Goal: Task Accomplishment & Management: Manage account settings

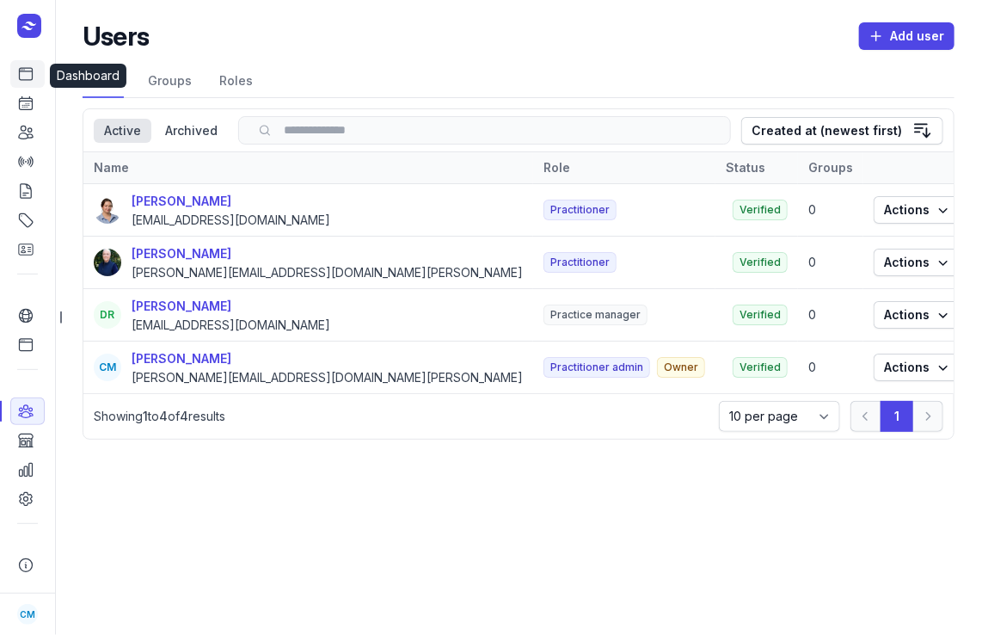
click at [16, 77] on link "Dashboard" at bounding box center [27, 74] width 34 height 28
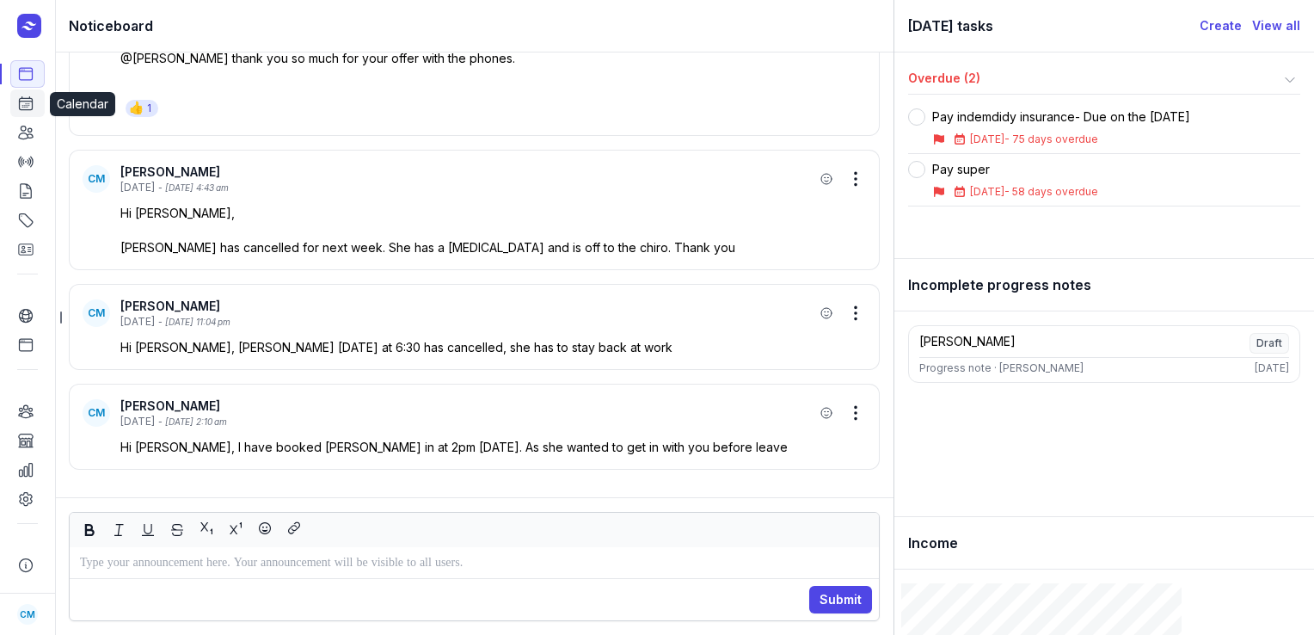
click at [21, 108] on icon at bounding box center [25, 103] width 17 height 17
select select "week"
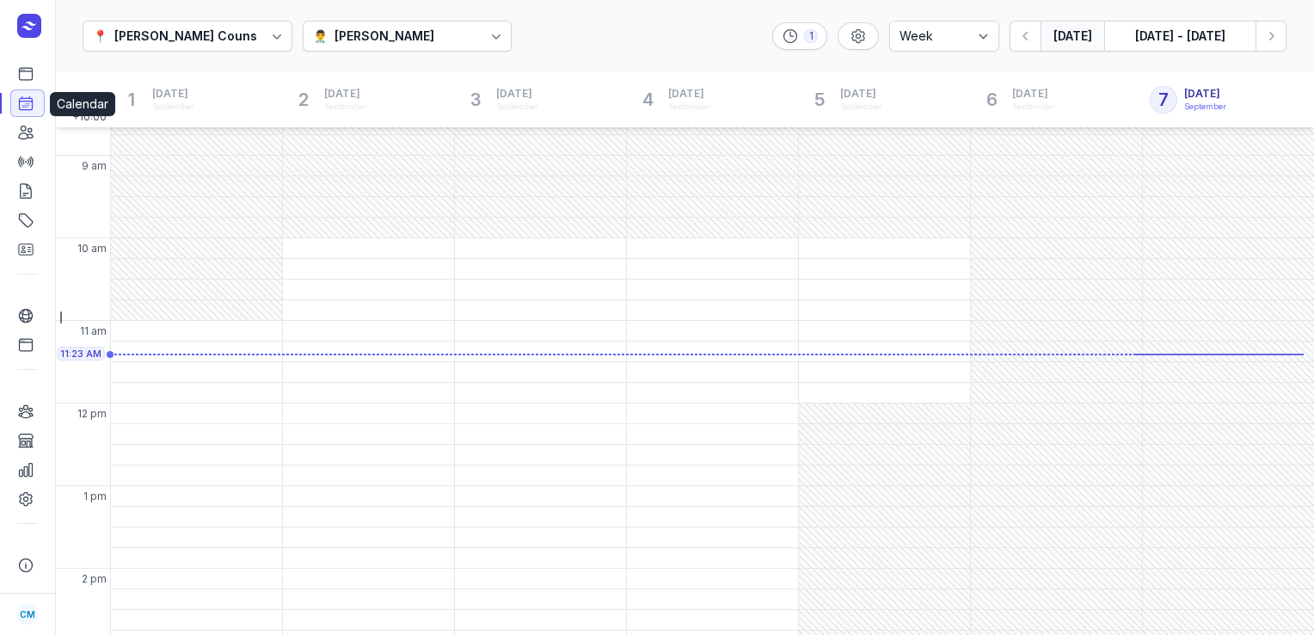
scroll to position [65, 0]
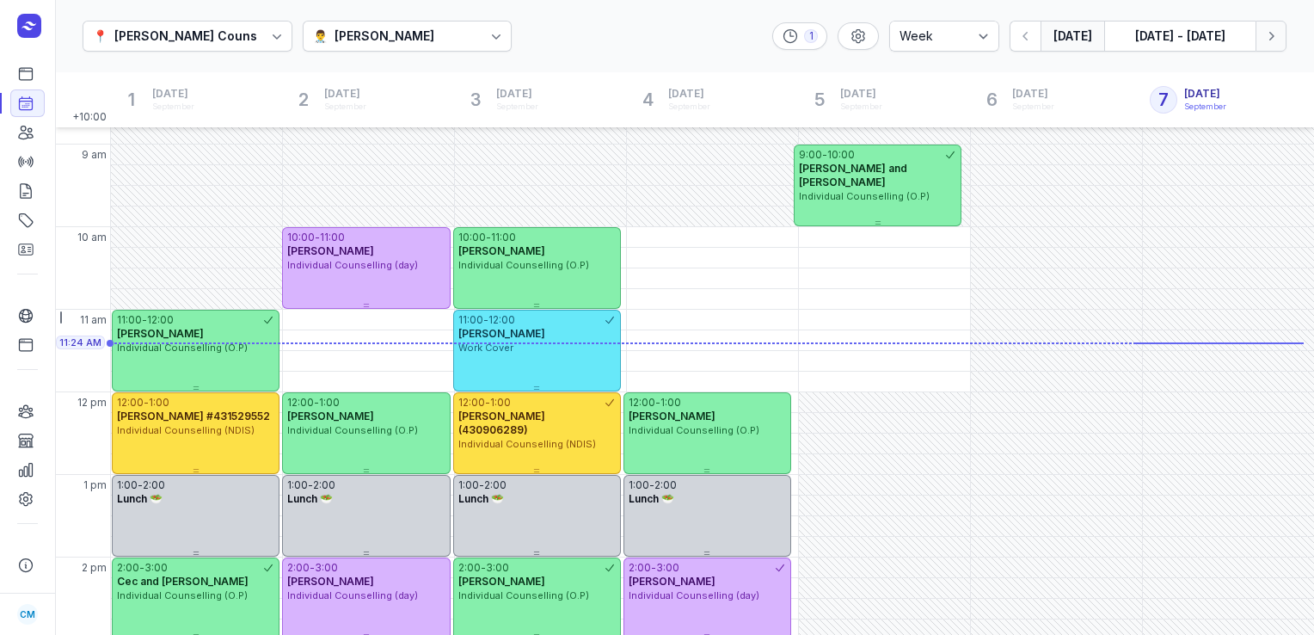
click at [982, 31] on icon "button" at bounding box center [1271, 36] width 17 height 17
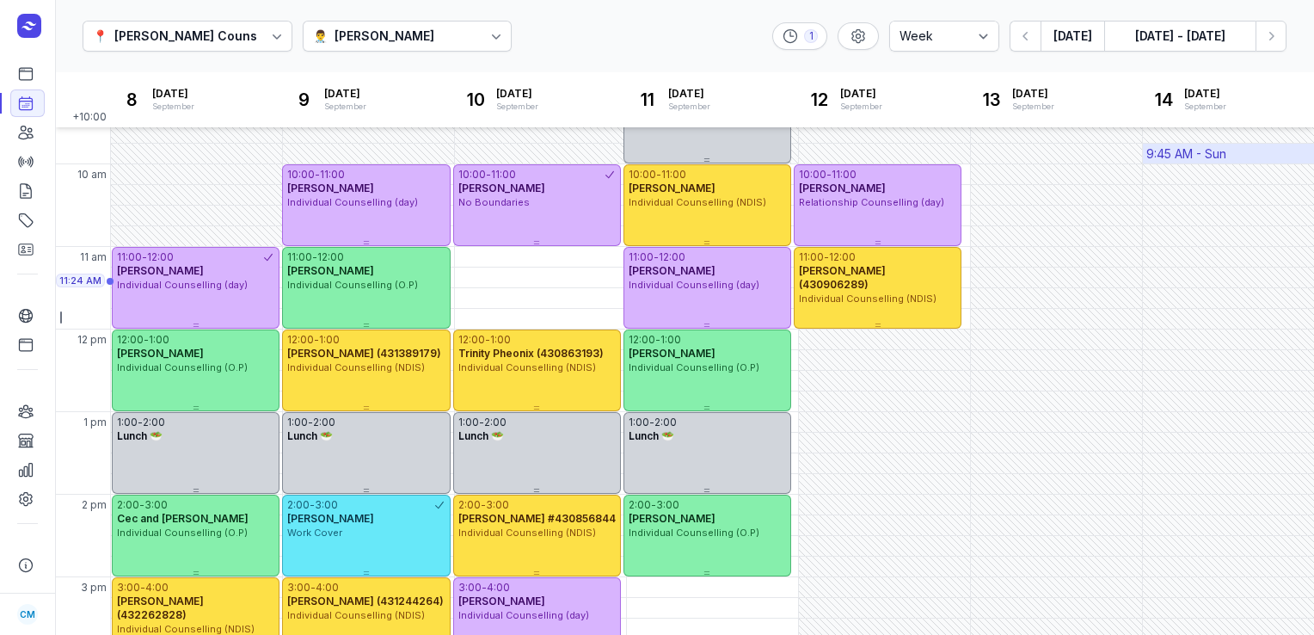
scroll to position [127, 0]
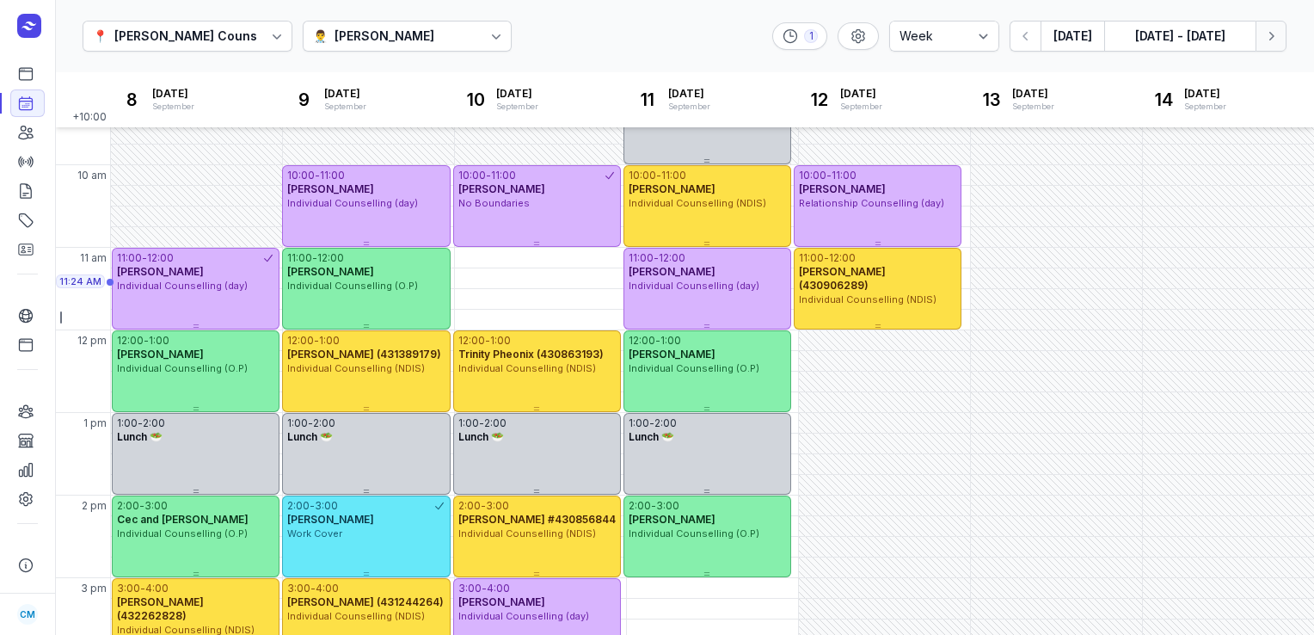
click at [982, 36] on icon "button" at bounding box center [1271, 36] width 17 height 17
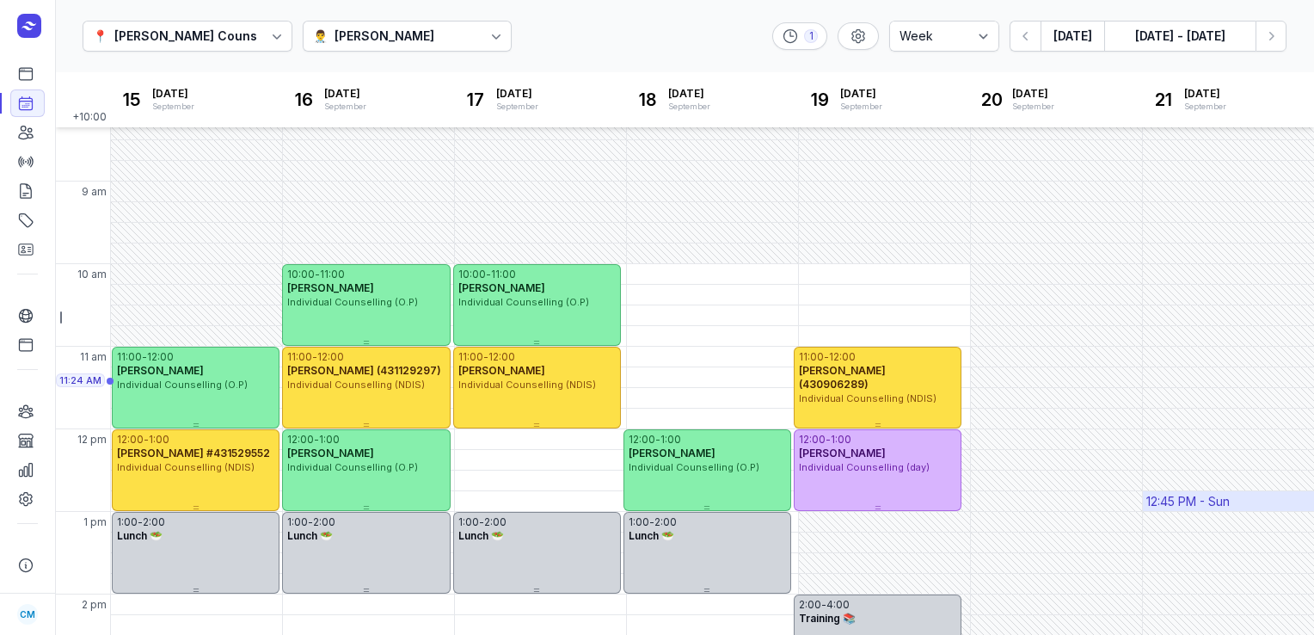
scroll to position [28, 0]
click at [982, 37] on icon "button" at bounding box center [1026, 36] width 17 height 17
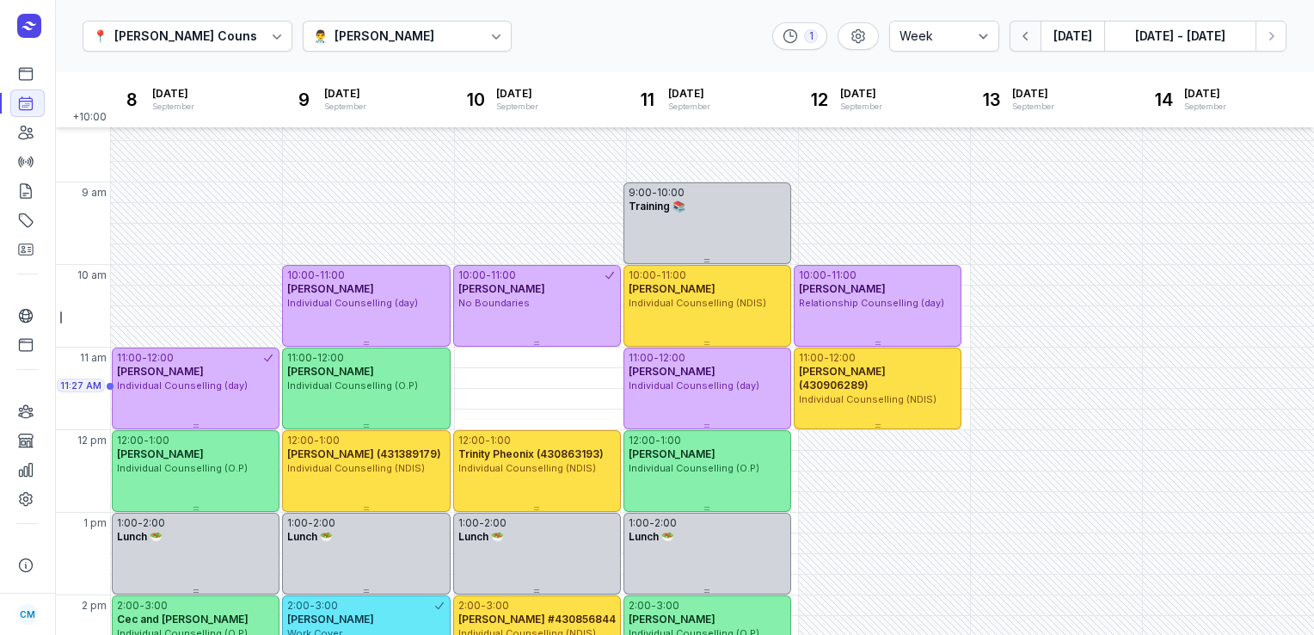
click at [982, 37] on icon "button" at bounding box center [1026, 36] width 17 height 17
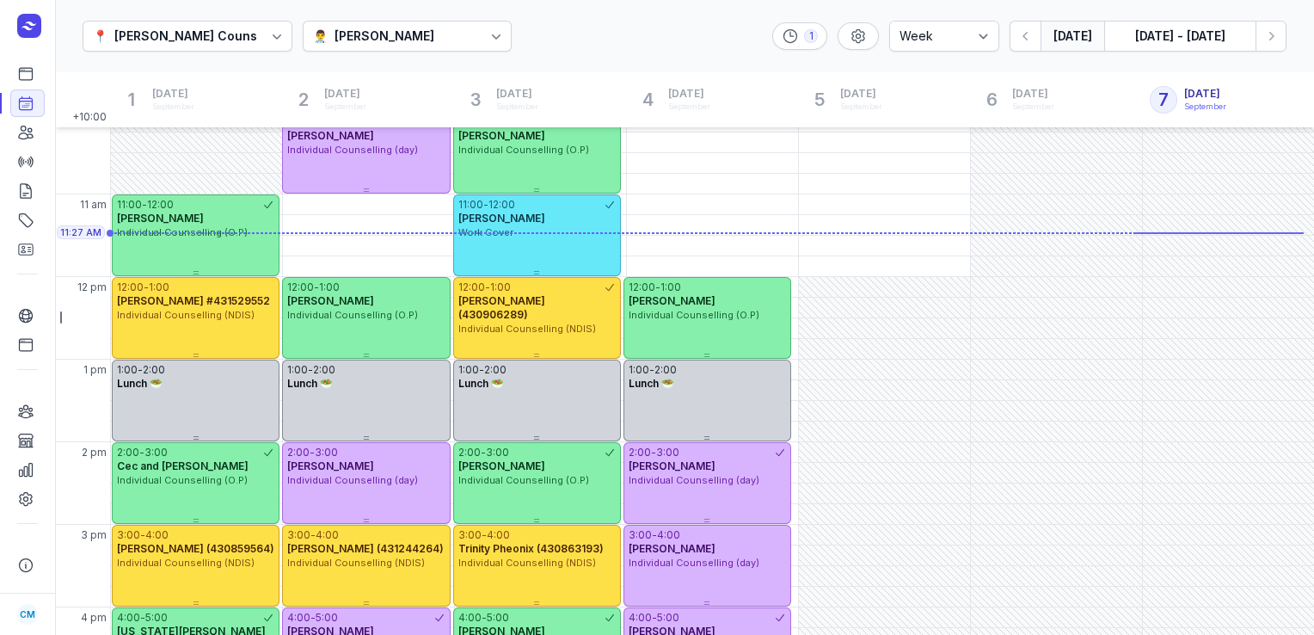
scroll to position [180, 0]
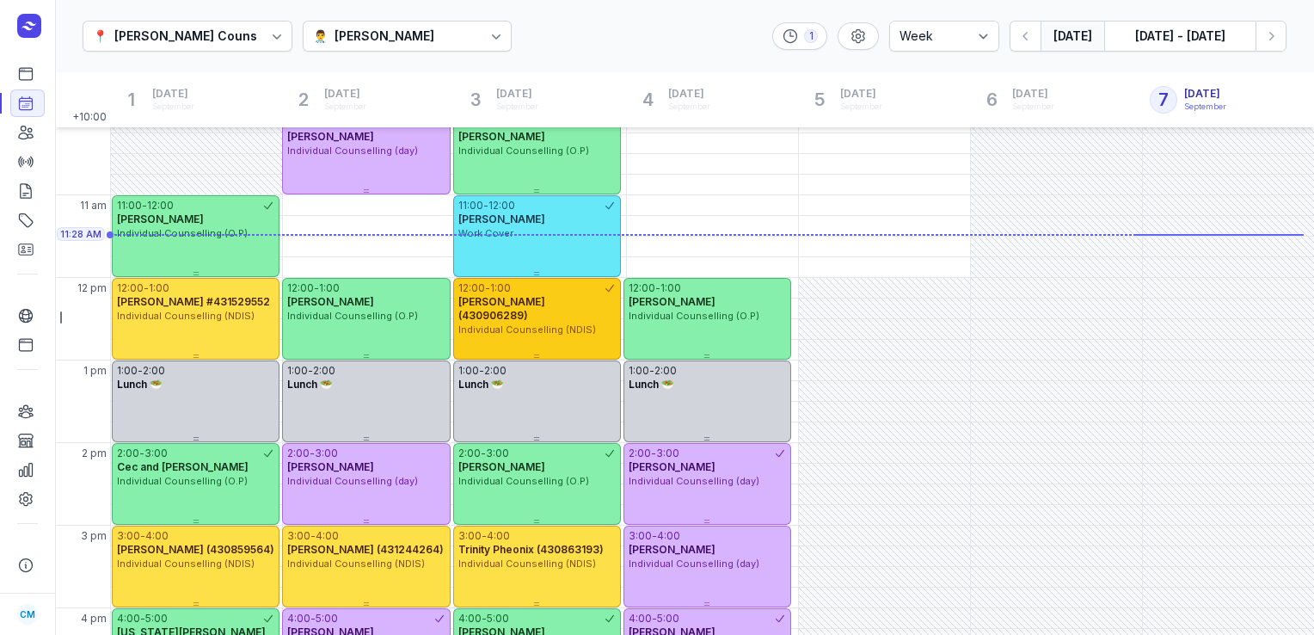
click at [455, 300] on div "12:00 - 1:00 [PERSON_NAME] (430906289) Individual Counselling (NDIS)" at bounding box center [537, 307] width 168 height 59
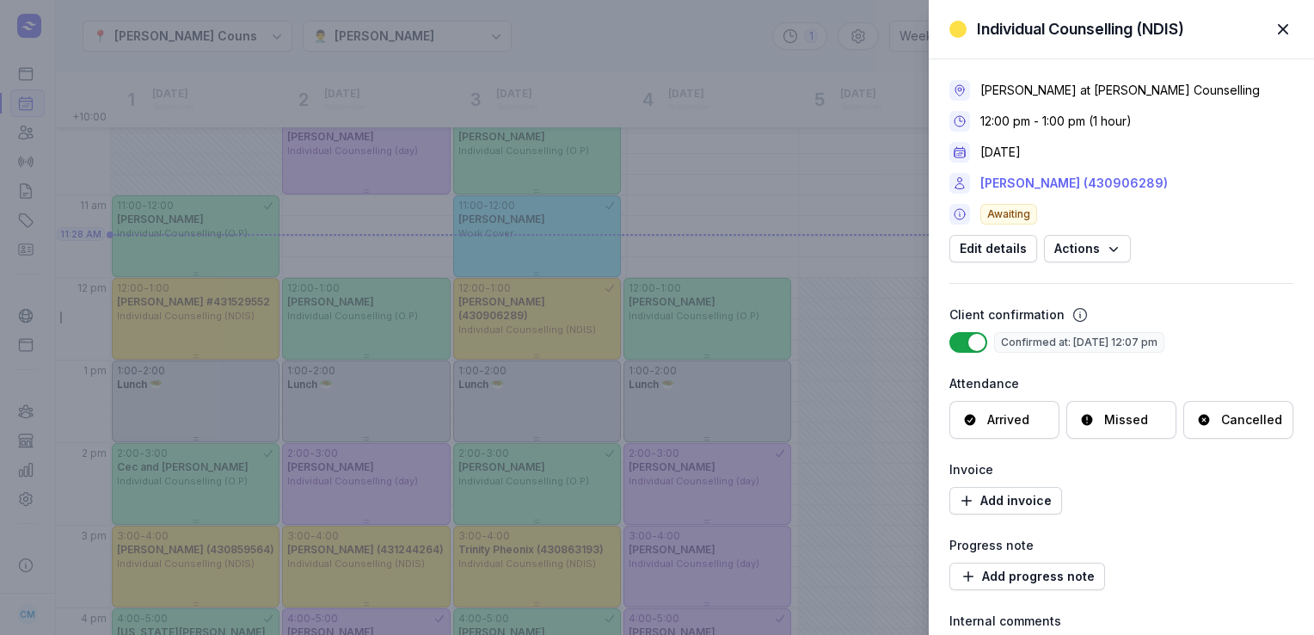
click at [982, 176] on link "[PERSON_NAME] (430906289)" at bounding box center [1075, 183] width 188 height 21
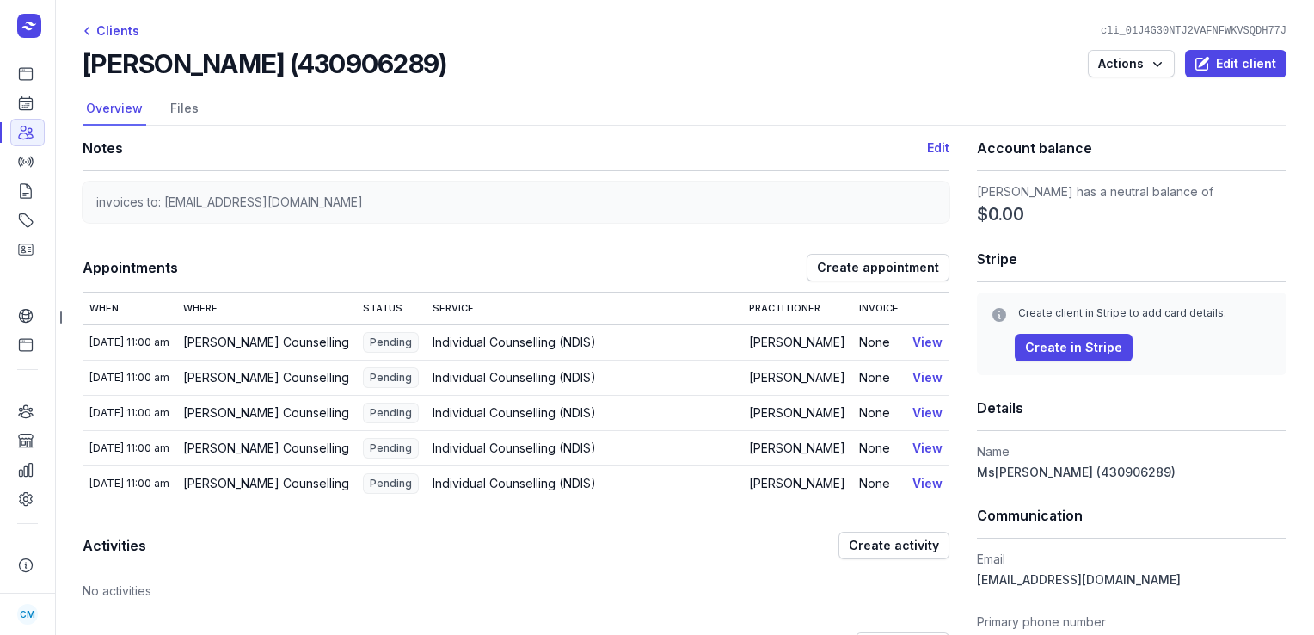
drag, startPoint x: 441, startPoint y: 61, endPoint x: 83, endPoint y: 56, distance: 358.8
click at [83, 56] on div "[PERSON_NAME] (430906289) Actions Edit client" at bounding box center [685, 63] width 1204 height 31
copy h2 "[PERSON_NAME] (430906289)"
click at [36, 105] on link "Calendar" at bounding box center [27, 103] width 34 height 28
select select "week"
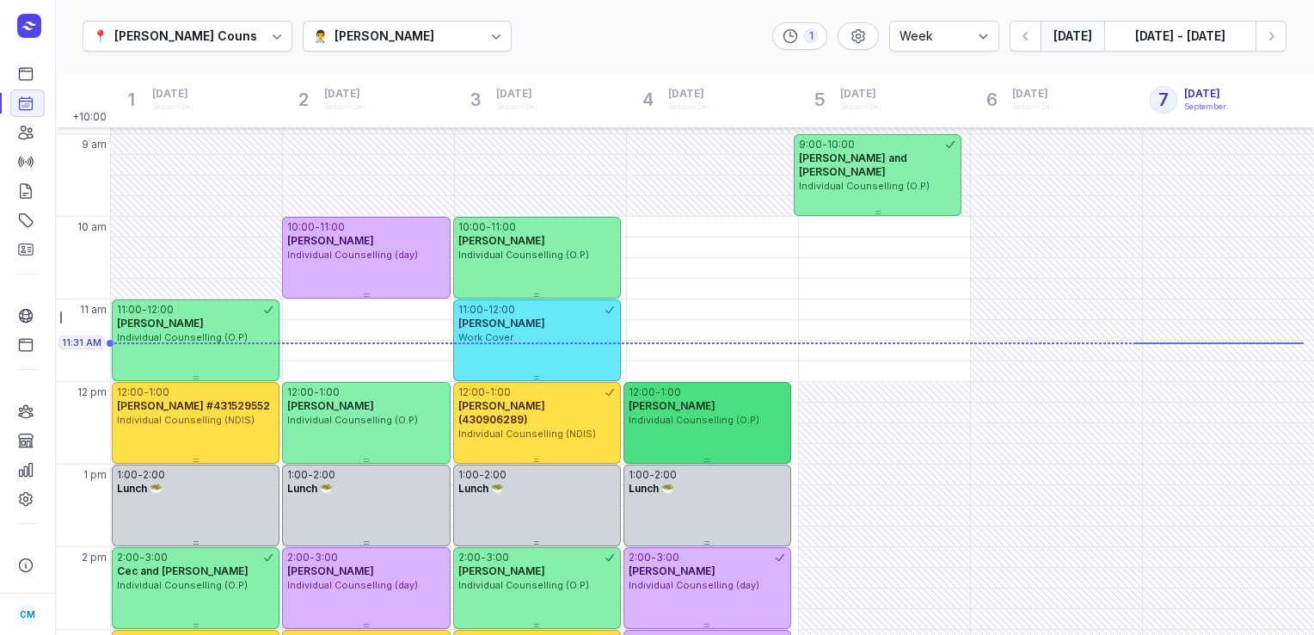
scroll to position [431, 0]
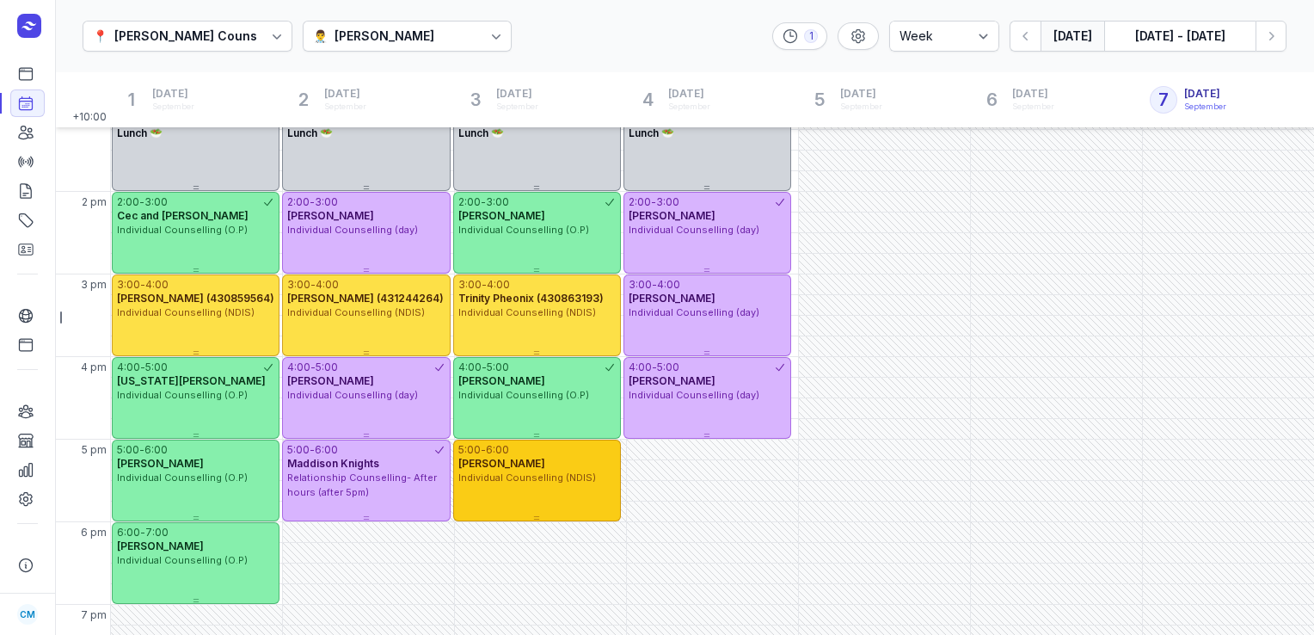
click at [535, 456] on div "5:00 - 6:00" at bounding box center [537, 450] width 157 height 14
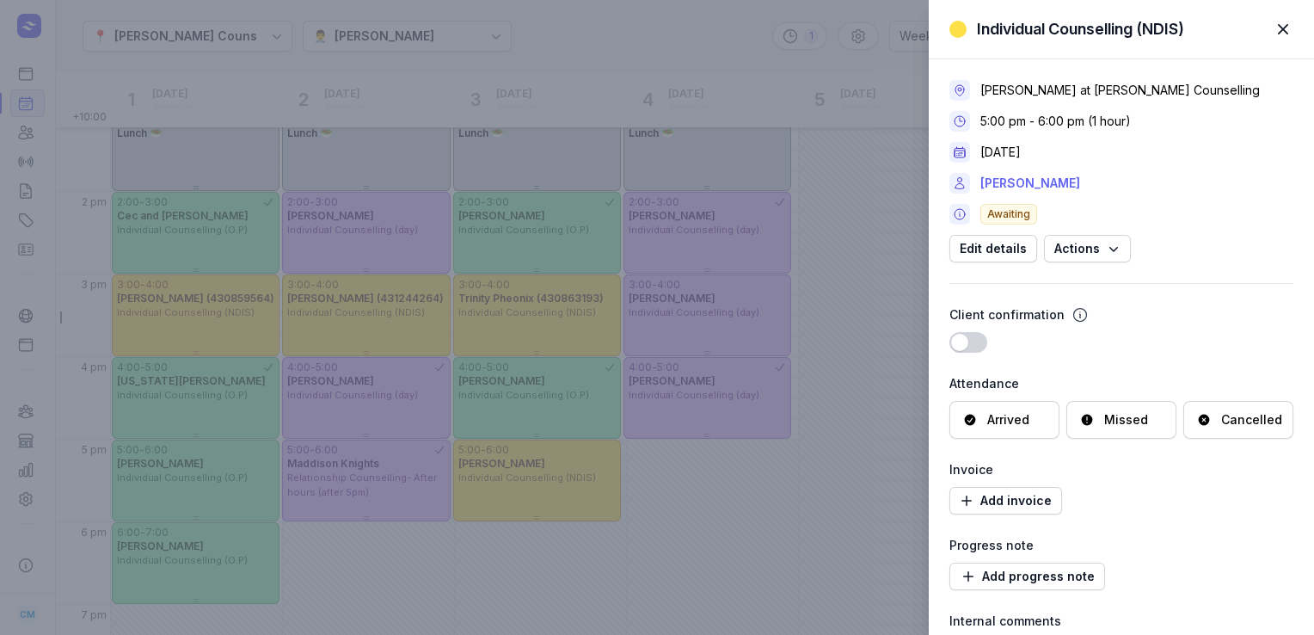
click at [982, 189] on link "[PERSON_NAME]" at bounding box center [1031, 183] width 100 height 21
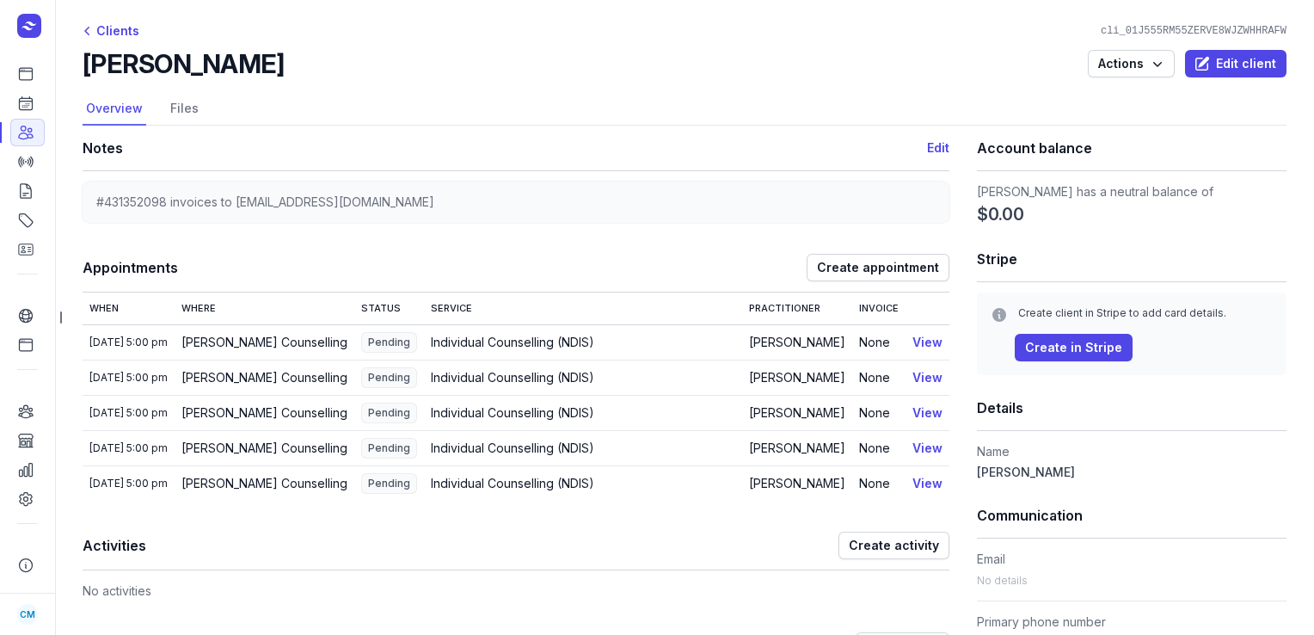
drag, startPoint x: 319, startPoint y: 65, endPoint x: 69, endPoint y: 53, distance: 250.6
copy h2 "[PERSON_NAME]"
drag, startPoint x: 167, startPoint y: 200, endPoint x: 75, endPoint y: 200, distance: 92.1
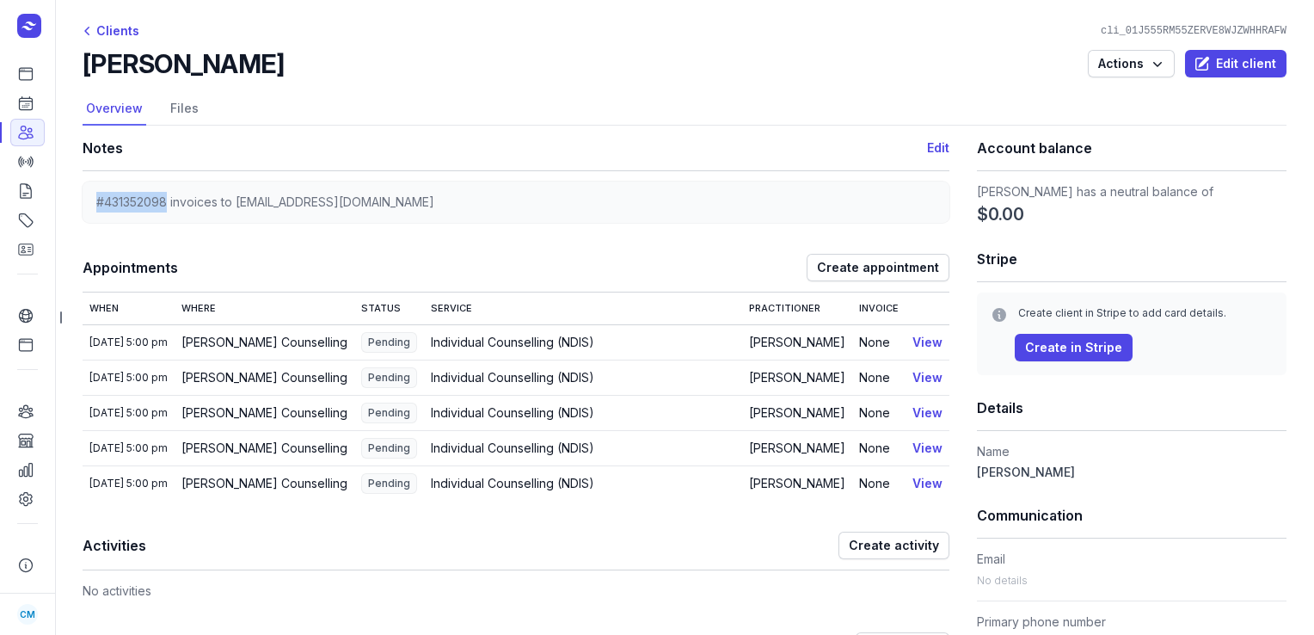
copy span "#431352098"
click at [17, 108] on icon at bounding box center [25, 103] width 17 height 17
select select "week"
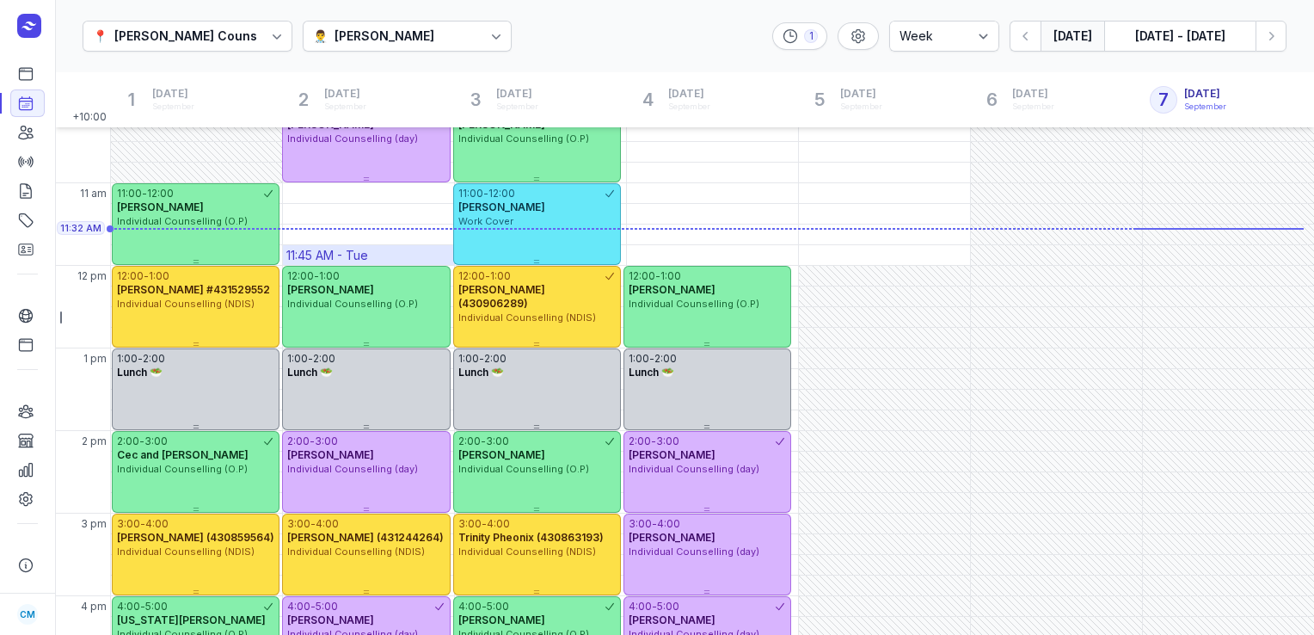
scroll to position [193, 0]
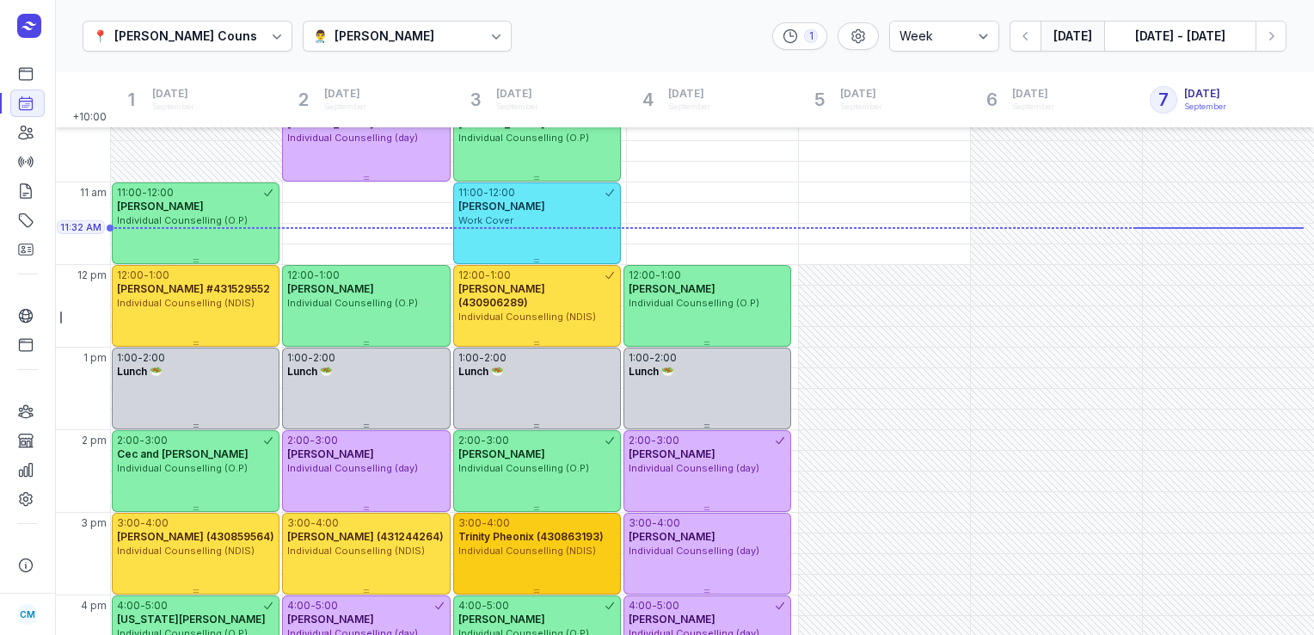
click at [545, 564] on div "3:00 - 4:00 Trinity Pheonix (430863193) Individual Counselling (NDIS)" at bounding box center [537, 554] width 168 height 82
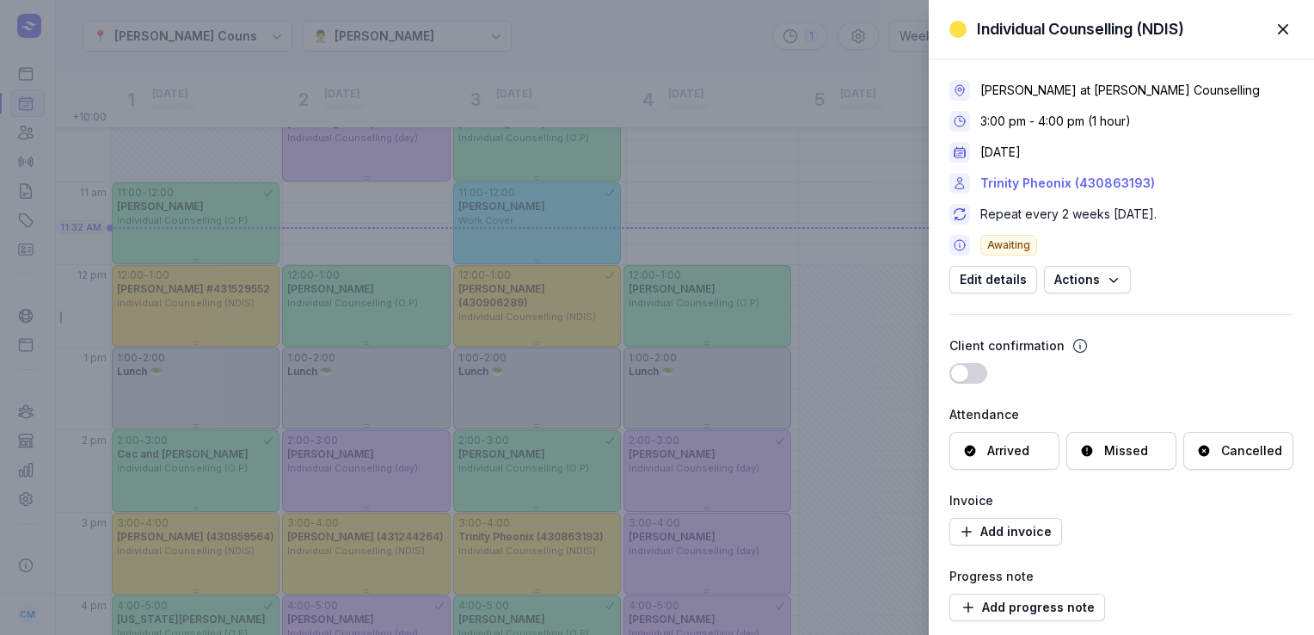
click at [982, 186] on link "Trinity Pheonix (430863193)" at bounding box center [1068, 183] width 175 height 21
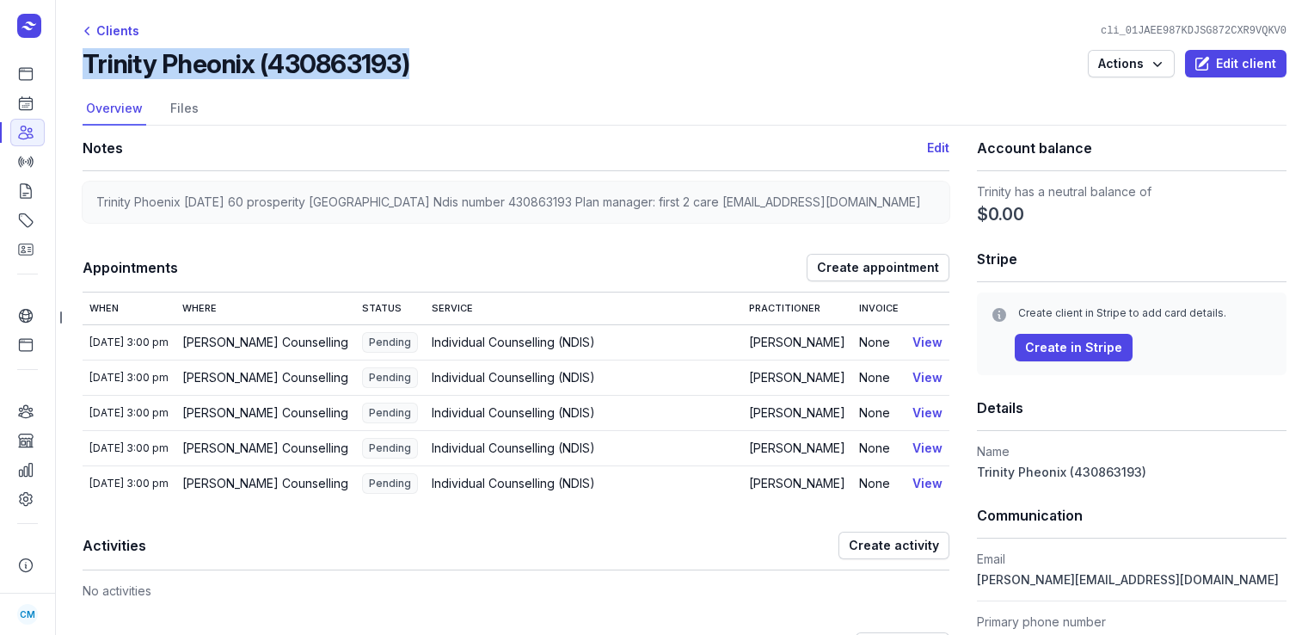
drag, startPoint x: 422, startPoint y: 57, endPoint x: 76, endPoint y: 66, distance: 346.0
copy h2 "Trinity Pheonix (430863193)"
click at [33, 95] on icon at bounding box center [25, 103] width 17 height 17
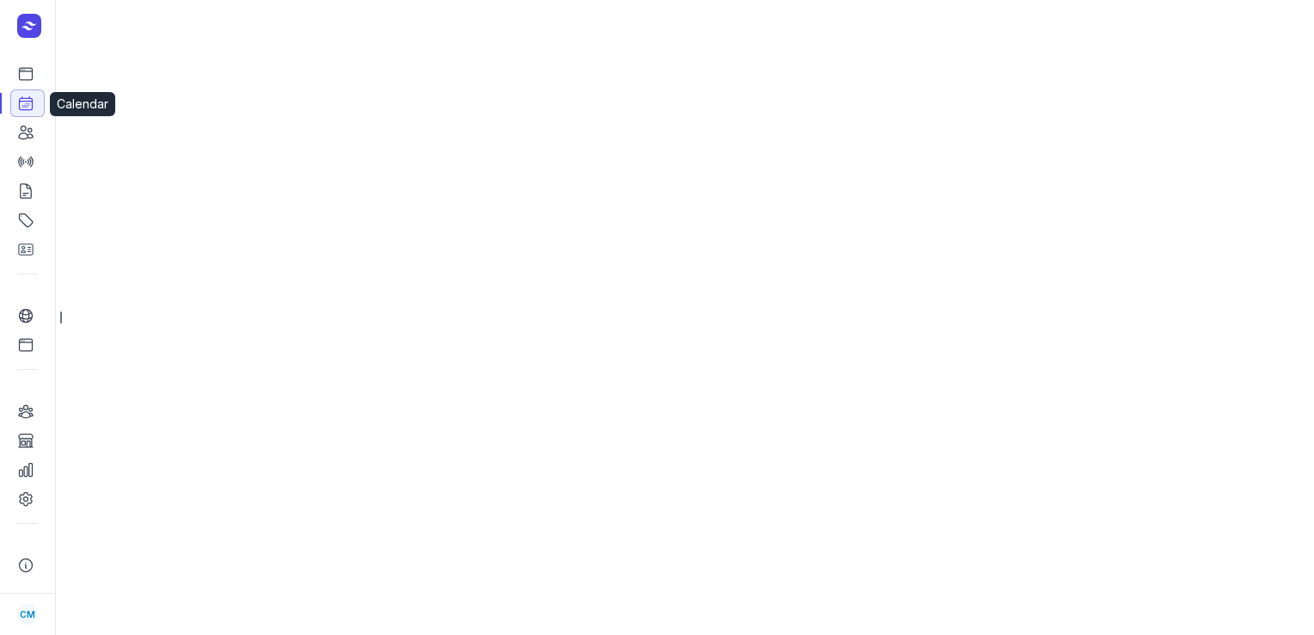
select select "week"
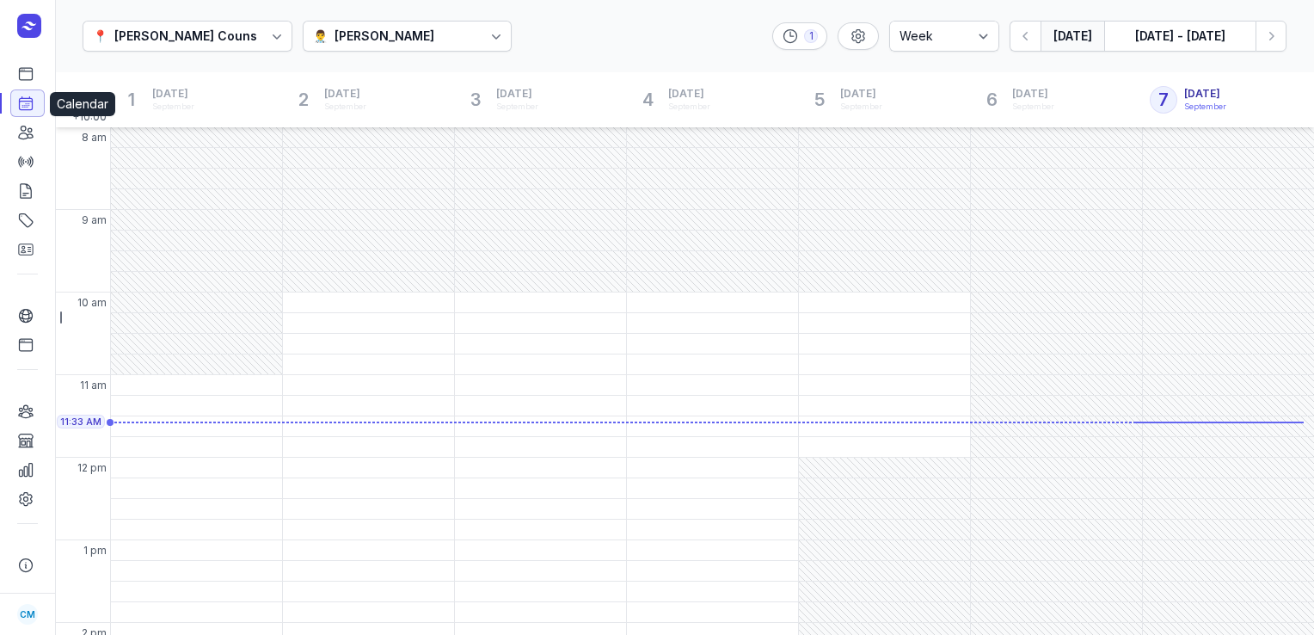
scroll to position [79, 0]
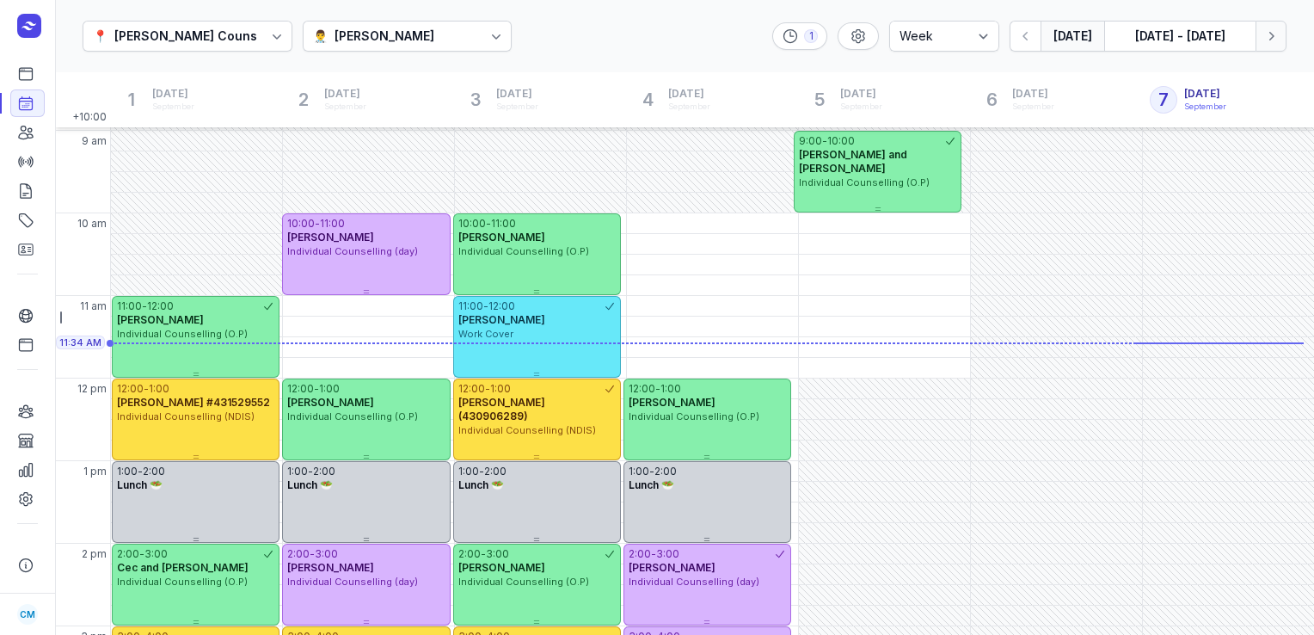
click at [982, 31] on icon "button" at bounding box center [1271, 36] width 17 height 17
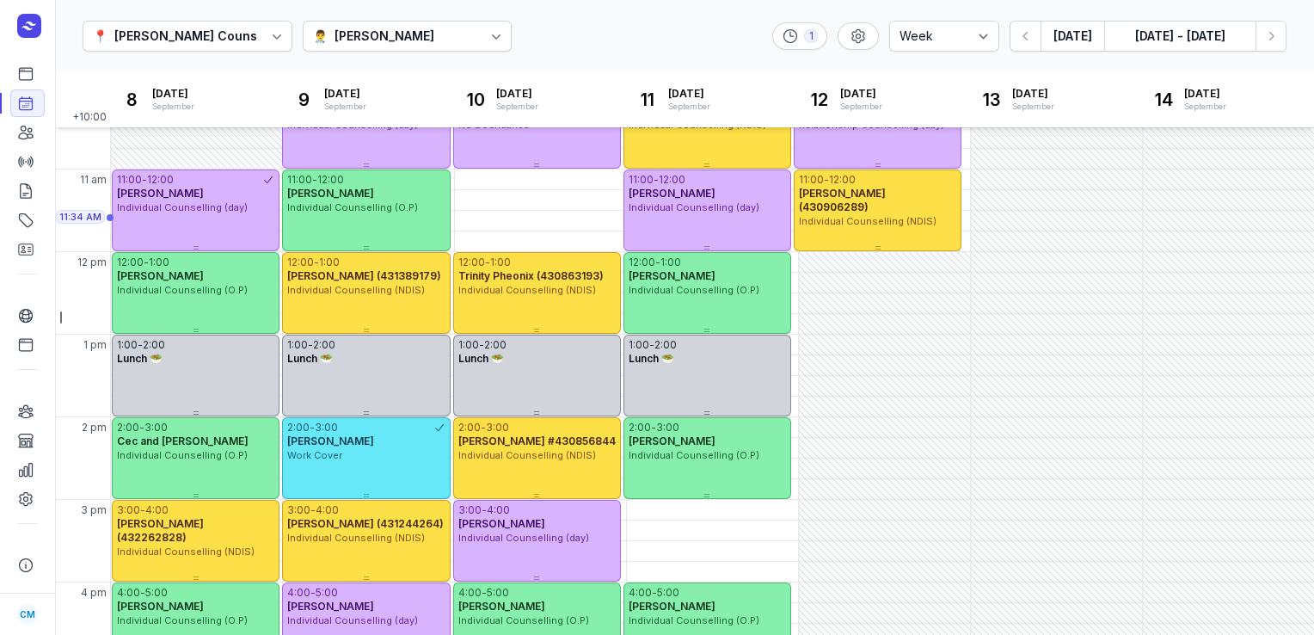
scroll to position [352, 0]
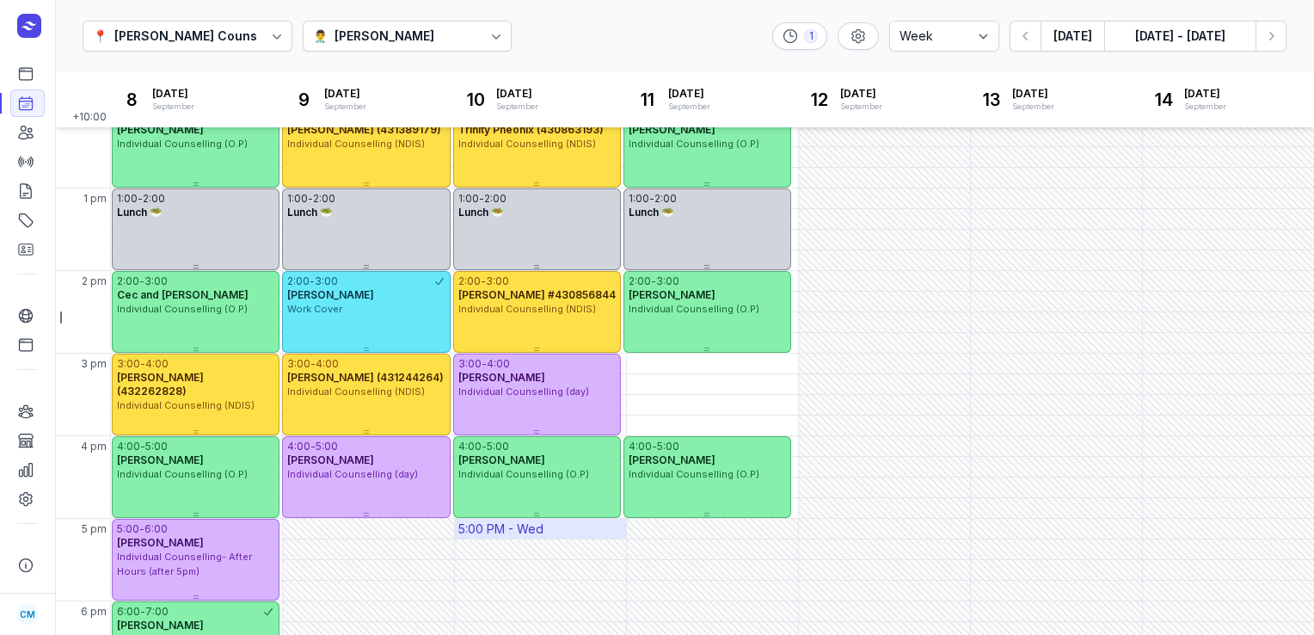
click at [564, 530] on div "5:00 PM - Wed" at bounding box center [540, 529] width 171 height 20
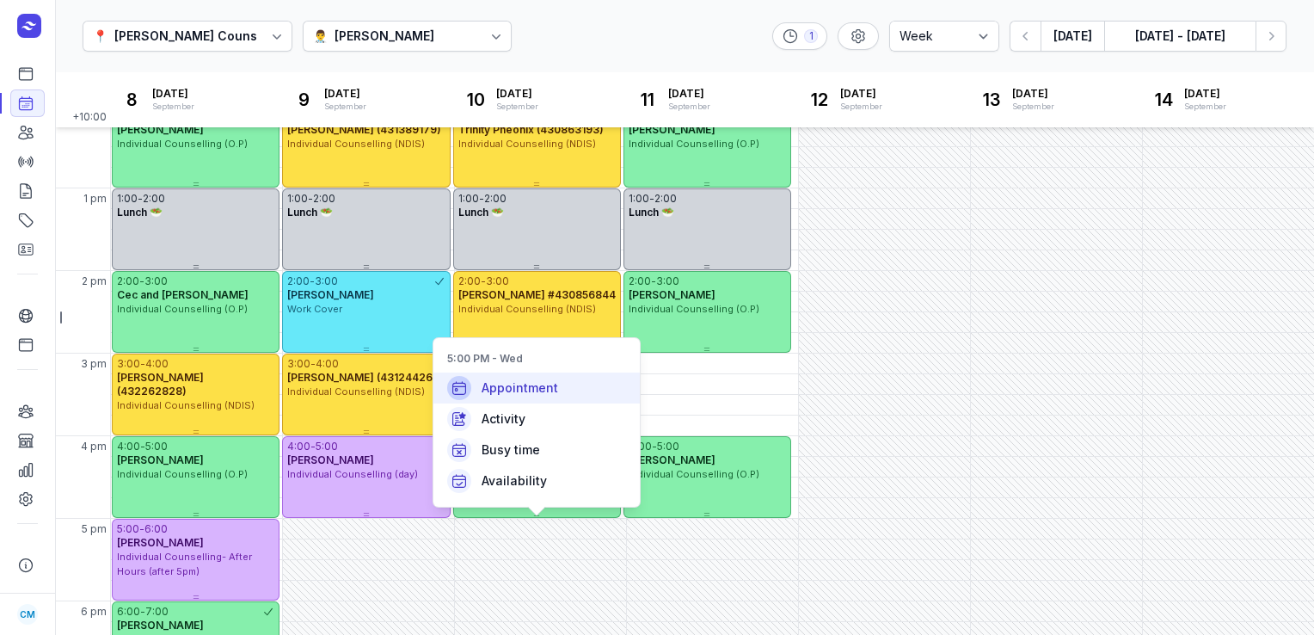
click at [555, 395] on span "Appointment" at bounding box center [520, 387] width 77 height 17
select select
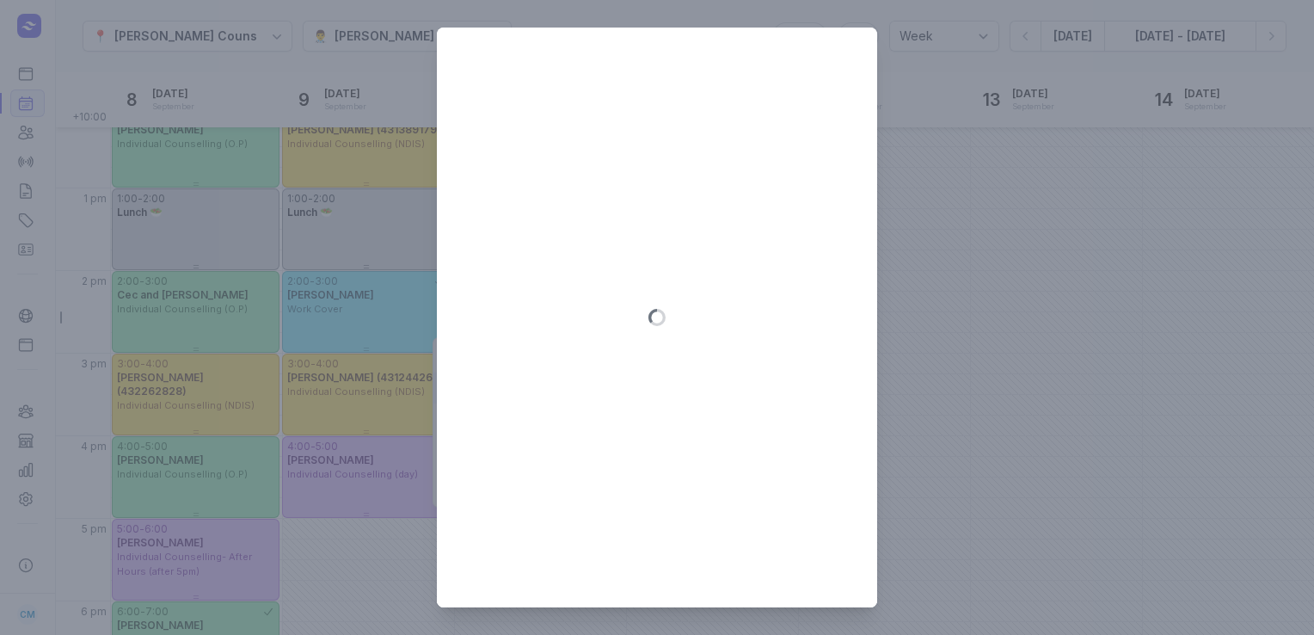
type input "[DATE]"
select select "17:00"
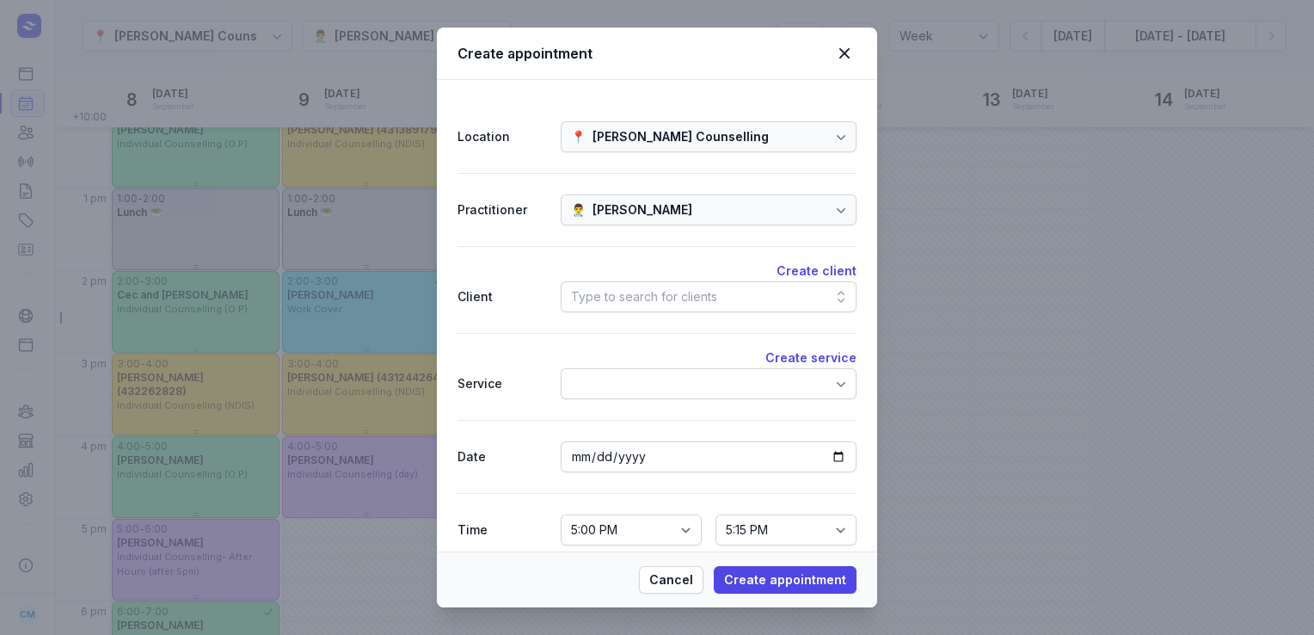
click at [619, 298] on div "Type to search for clients" at bounding box center [644, 296] width 146 height 21
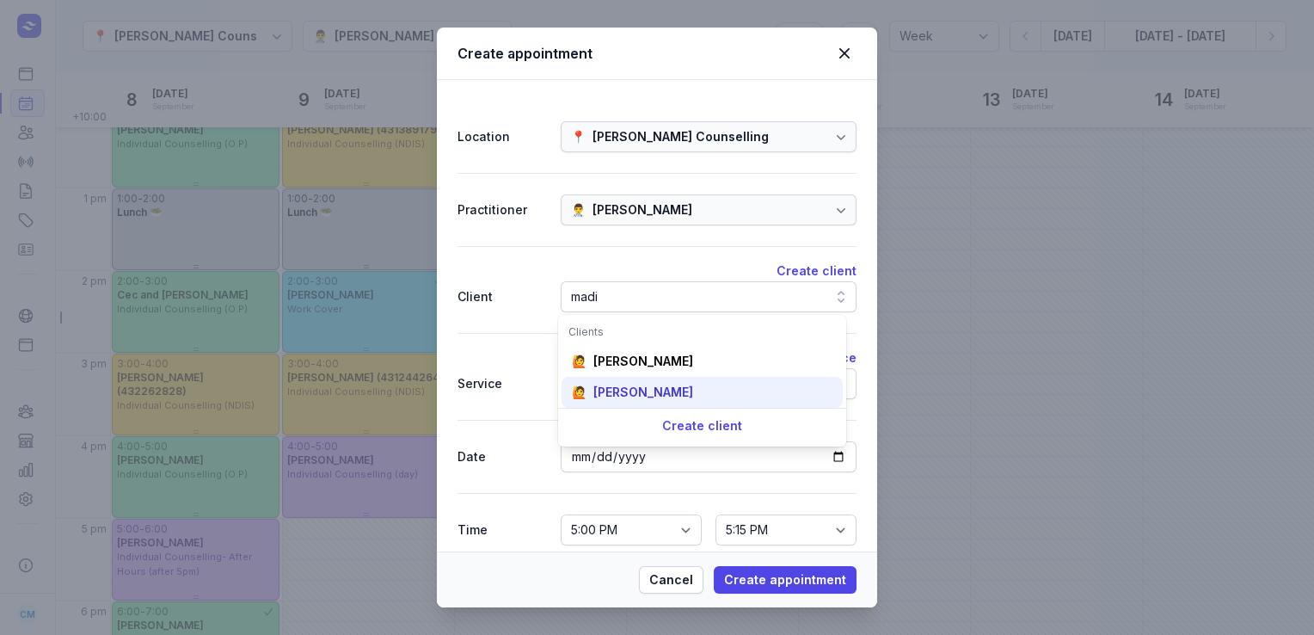
type input "madi"
click at [621, 391] on div "[PERSON_NAME]" at bounding box center [644, 392] width 100 height 17
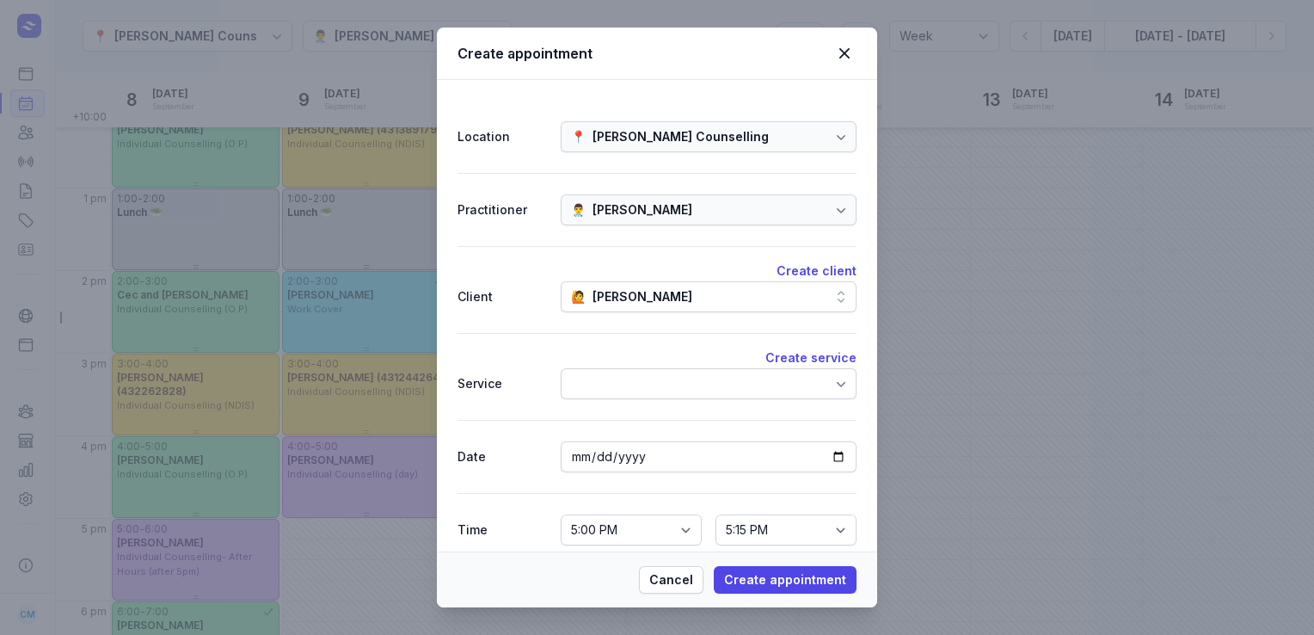
click at [621, 391] on div at bounding box center [709, 383] width 296 height 31
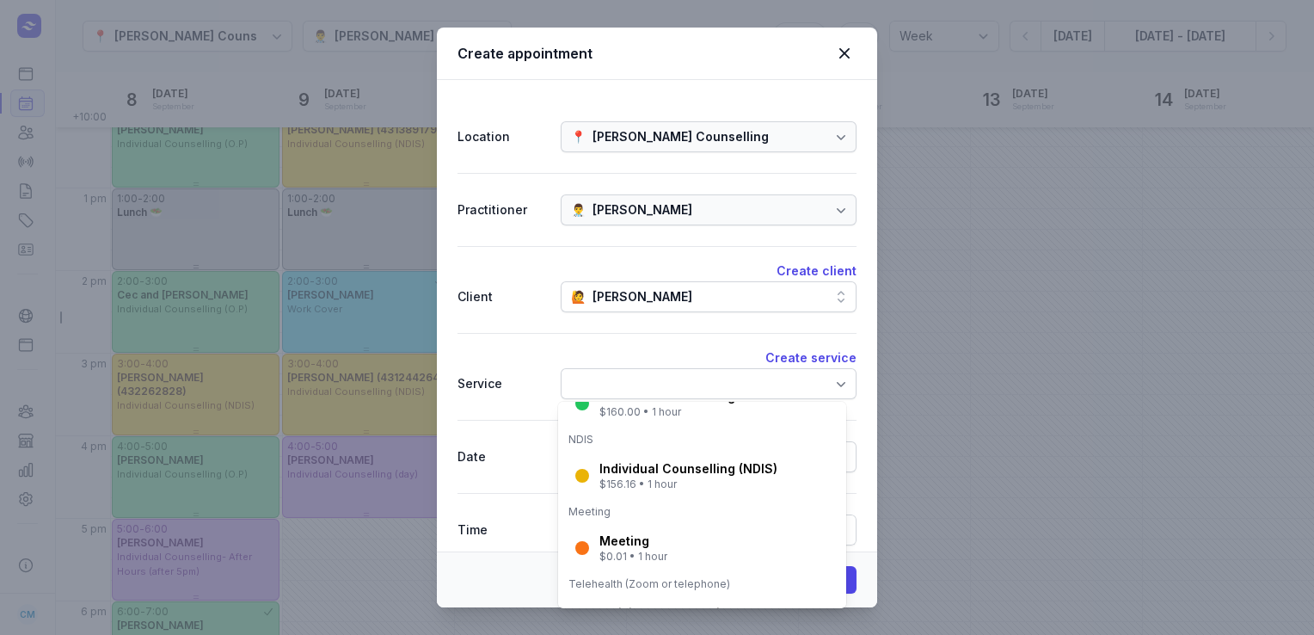
scroll to position [306, 0]
click at [631, 469] on div "Individual Counselling (NDIS)" at bounding box center [689, 465] width 178 height 17
select select "18:00"
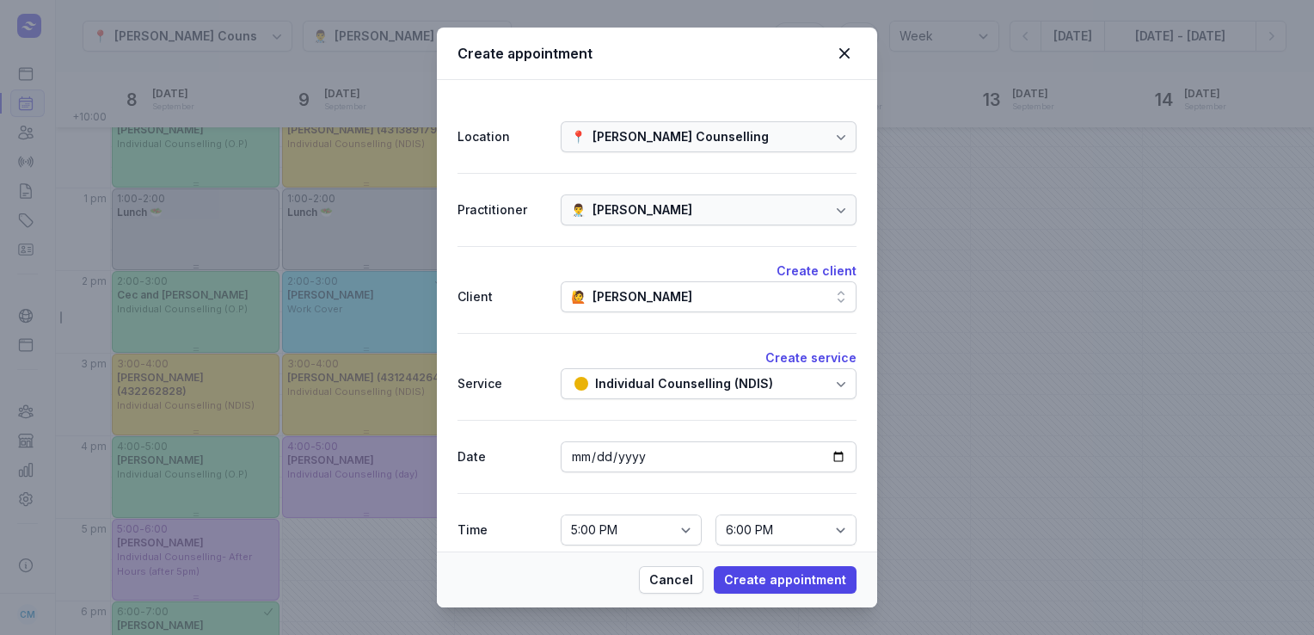
scroll to position [79, 0]
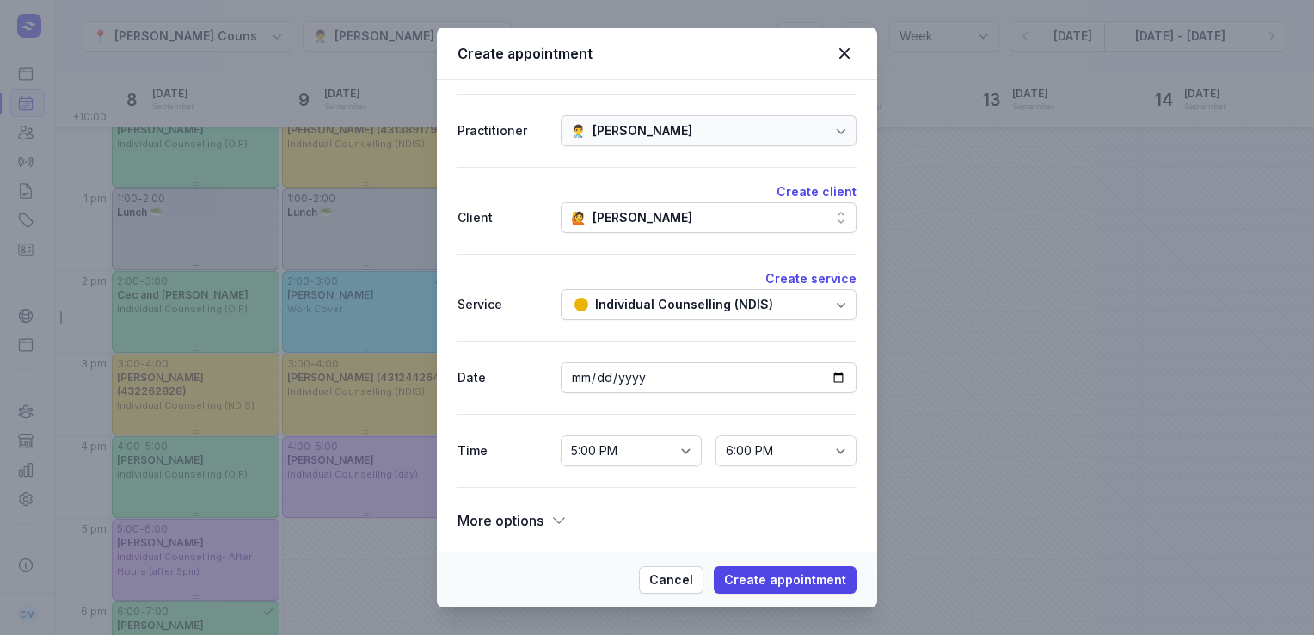
click at [544, 522] on div "More options" at bounding box center [513, 520] width 110 height 24
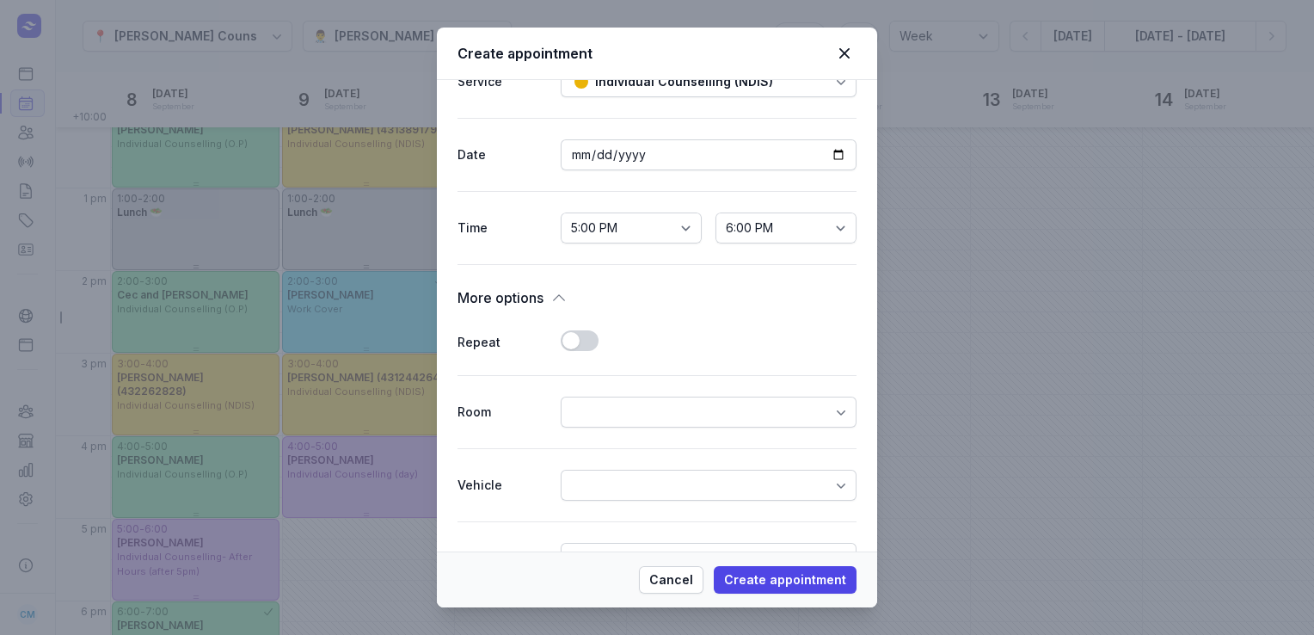
scroll to position [303, 0]
click at [578, 340] on button "Use setting" at bounding box center [580, 339] width 38 height 21
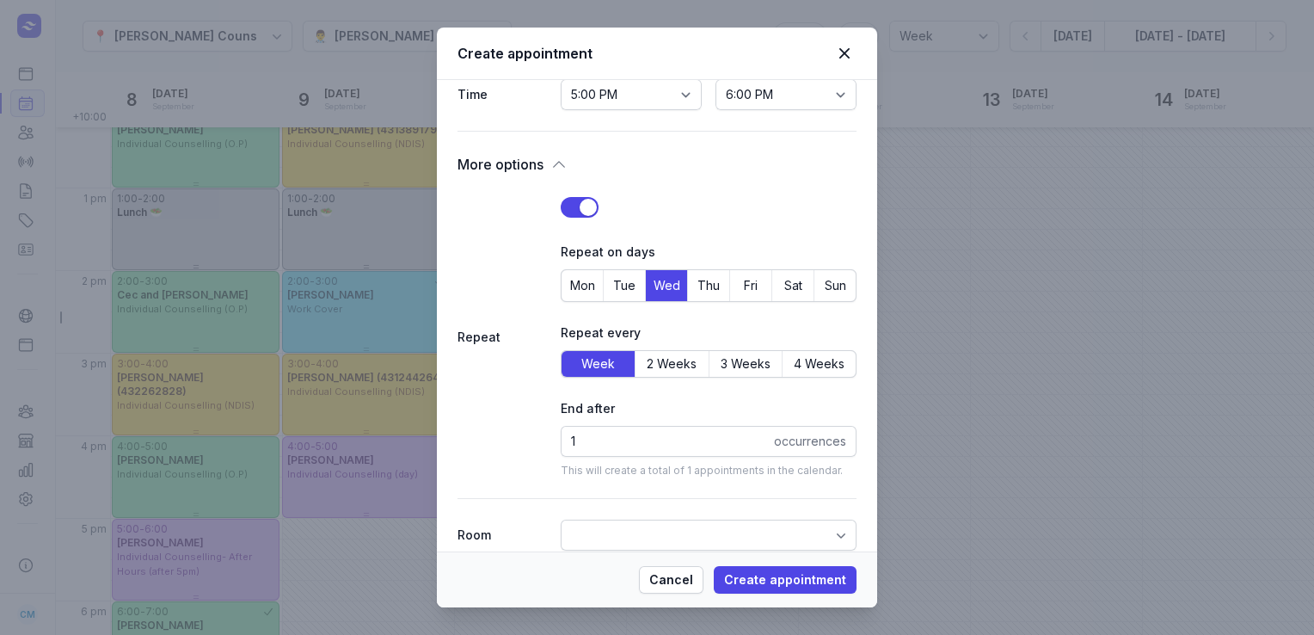
scroll to position [437, 0]
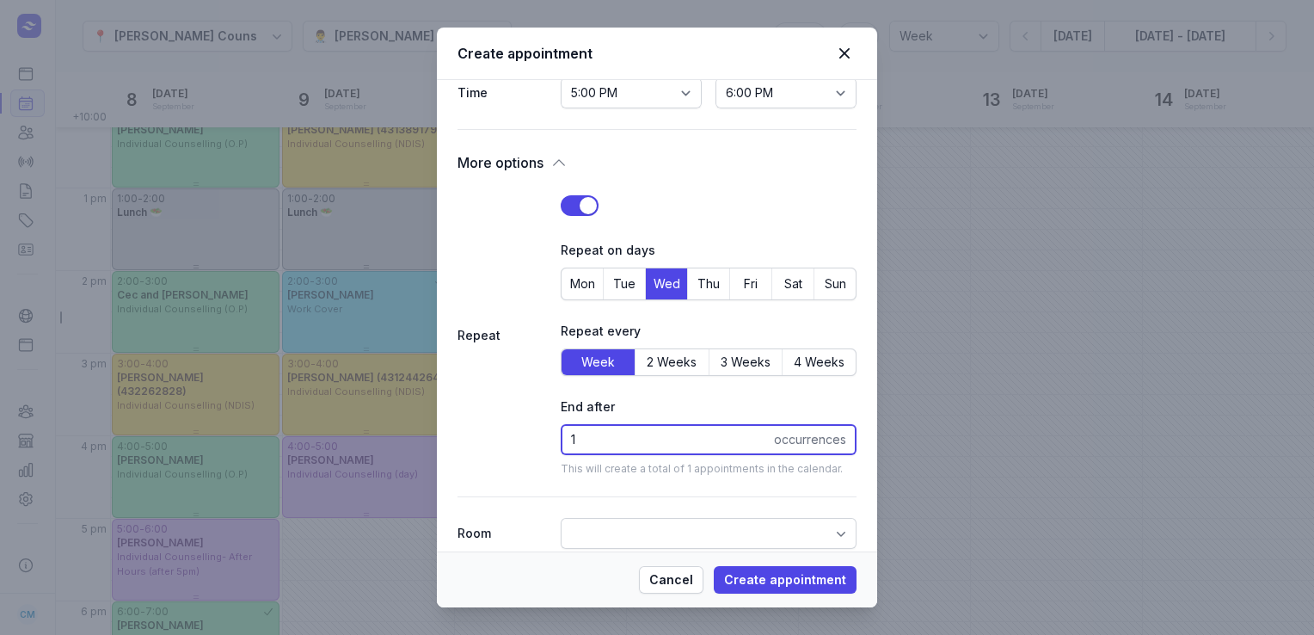
click at [581, 444] on input "1" at bounding box center [709, 439] width 296 height 31
type input "2"
type input "52"
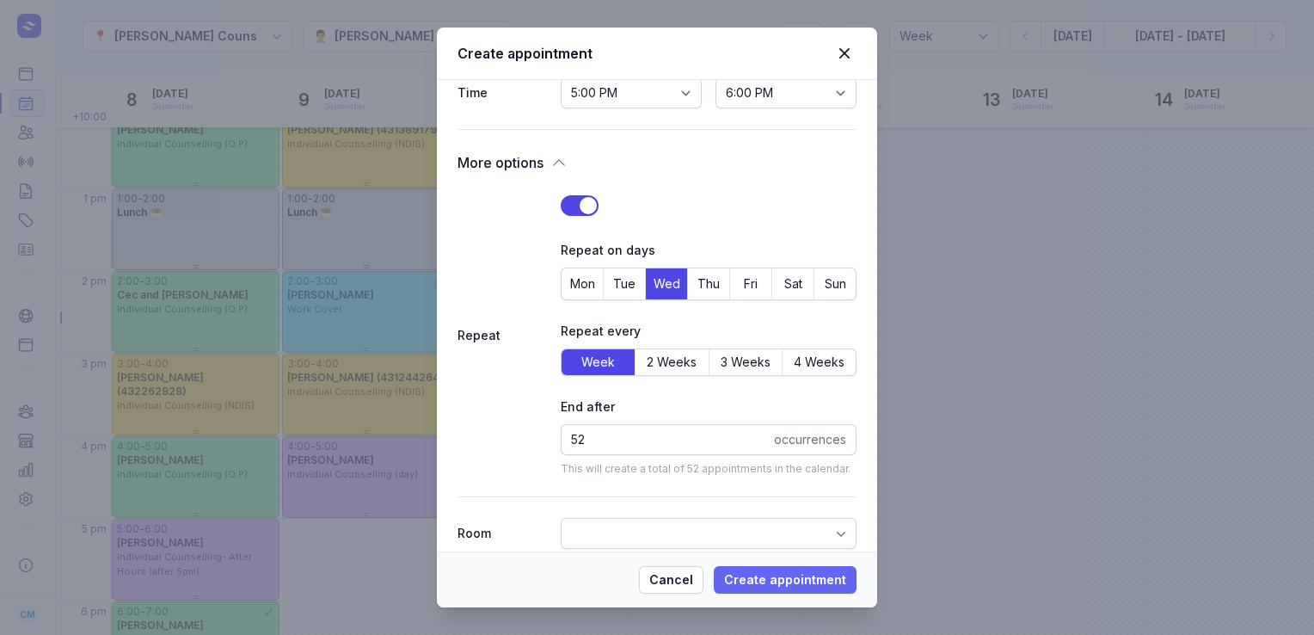
click at [809, 576] on span "Create appointment" at bounding box center [785, 579] width 122 height 21
select select
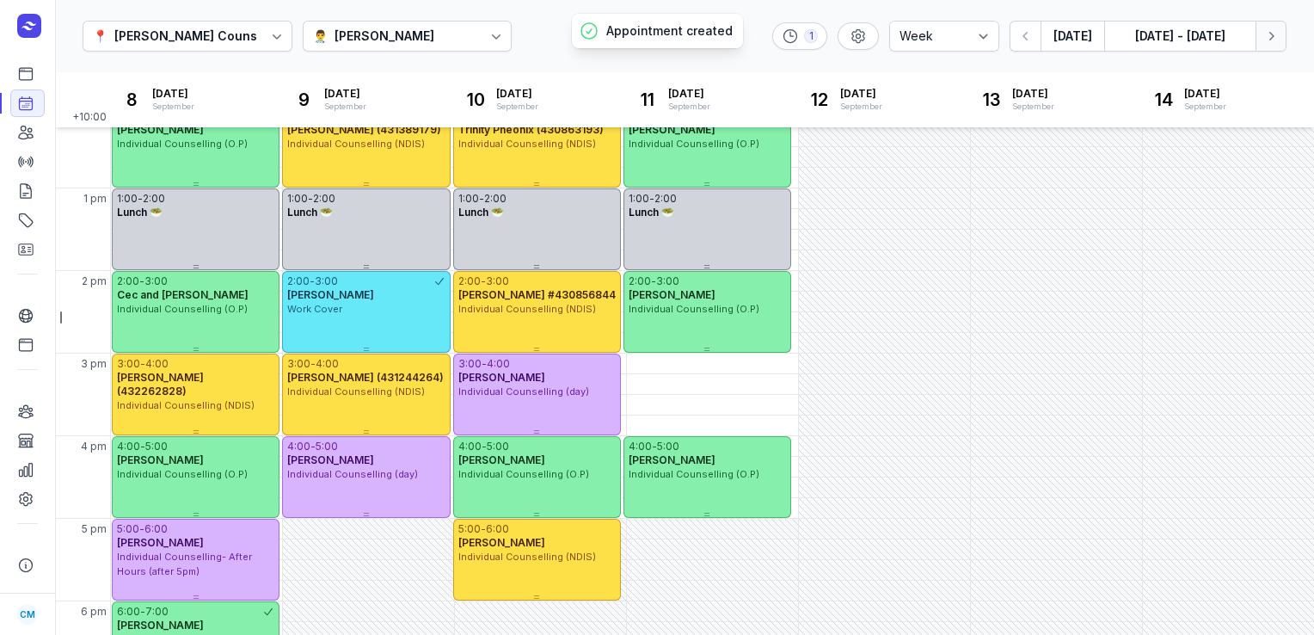
click at [982, 36] on icon "button" at bounding box center [1272, 36] width 5 height 9
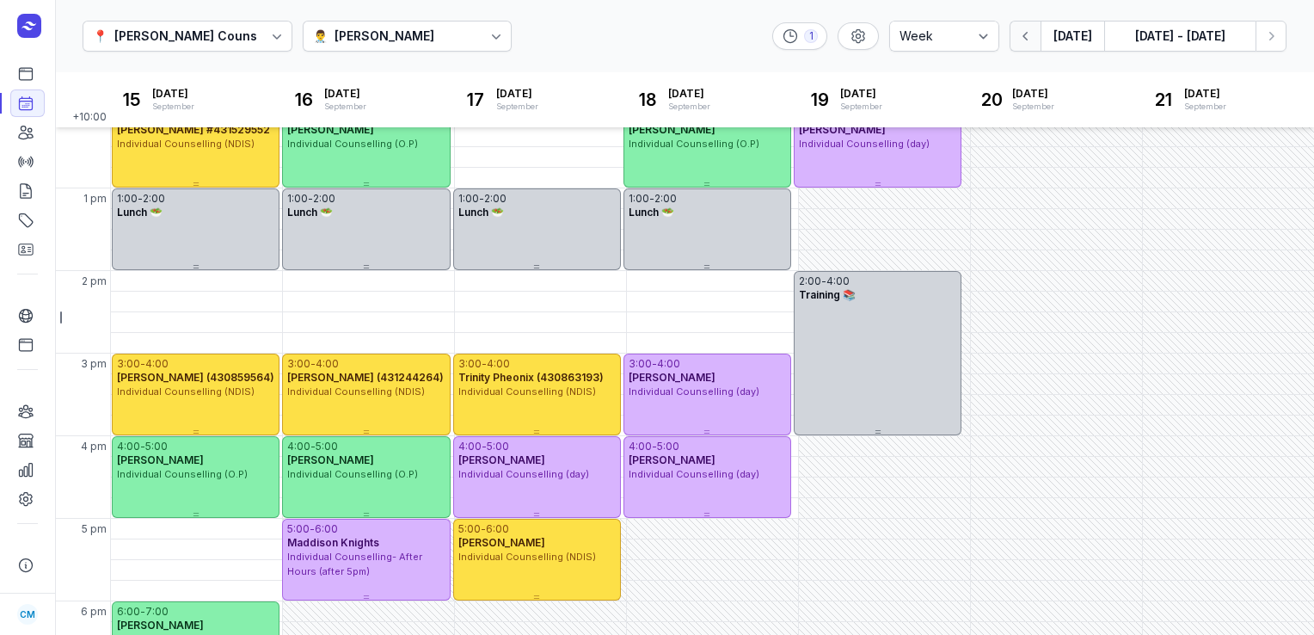
click at [982, 36] on icon "button" at bounding box center [1026, 36] width 17 height 17
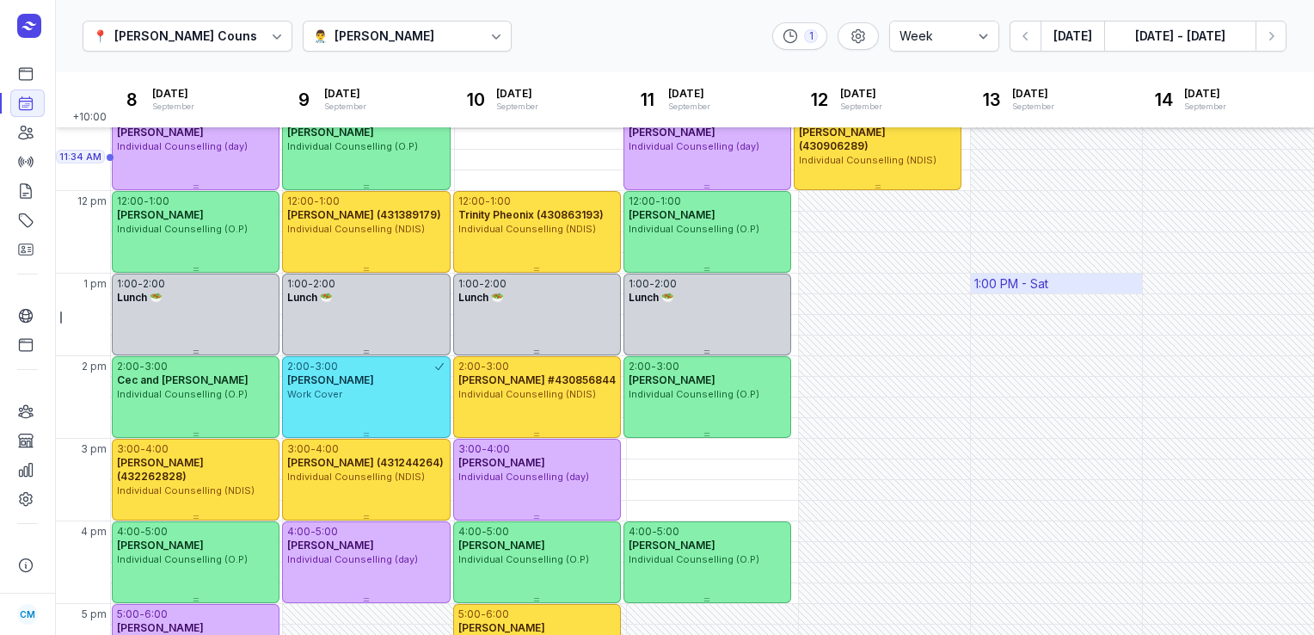
scroll to position [286, 0]
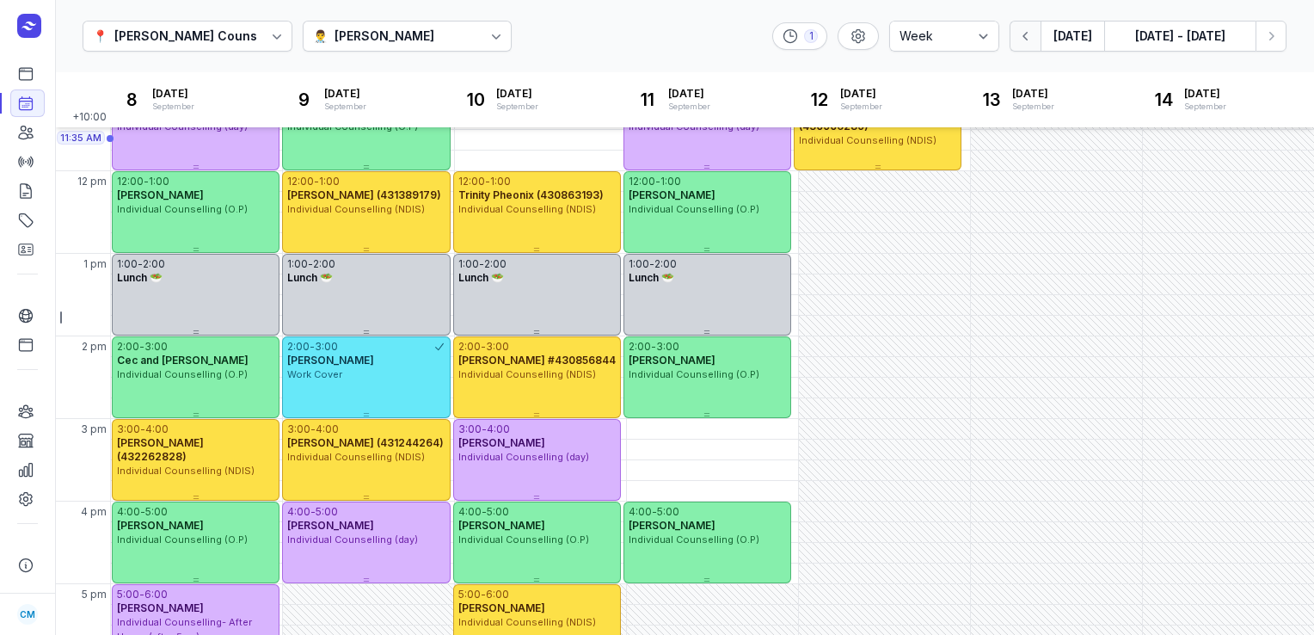
click at [982, 38] on icon "button" at bounding box center [1026, 36] width 17 height 17
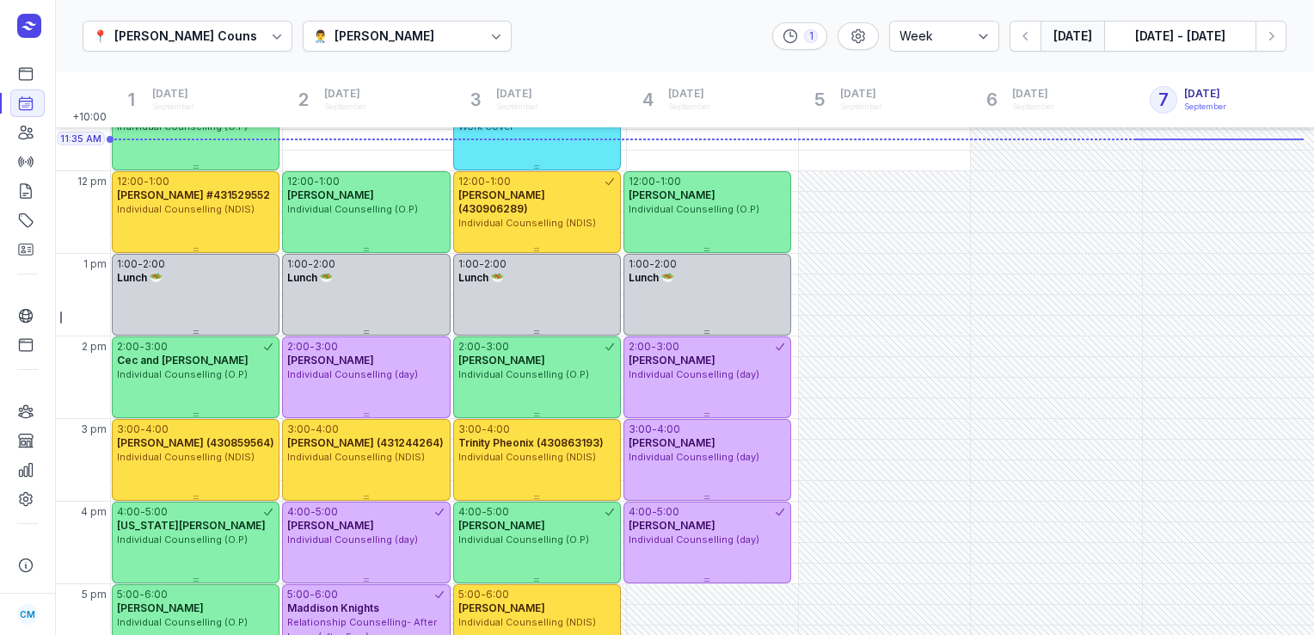
click at [464, 29] on div "👨‍⚕️ [PERSON_NAME]" at bounding box center [408, 36] width 210 height 31
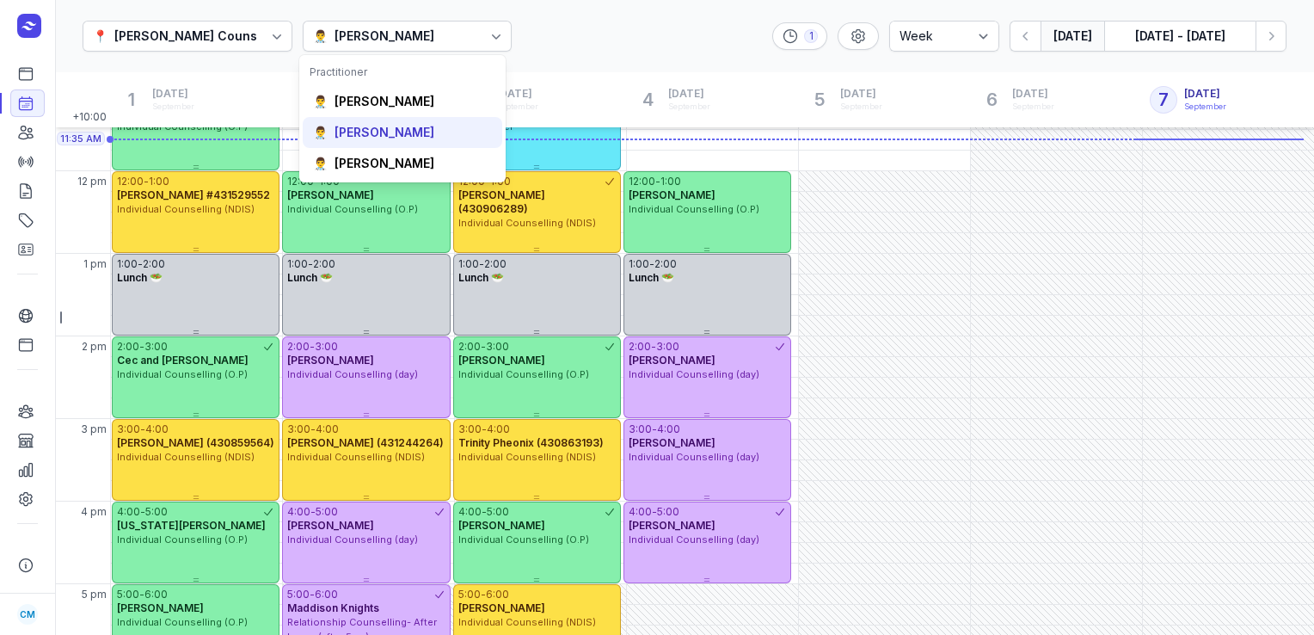
click at [389, 122] on div "👨‍⚕️ [PERSON_NAME]" at bounding box center [403, 132] width 200 height 31
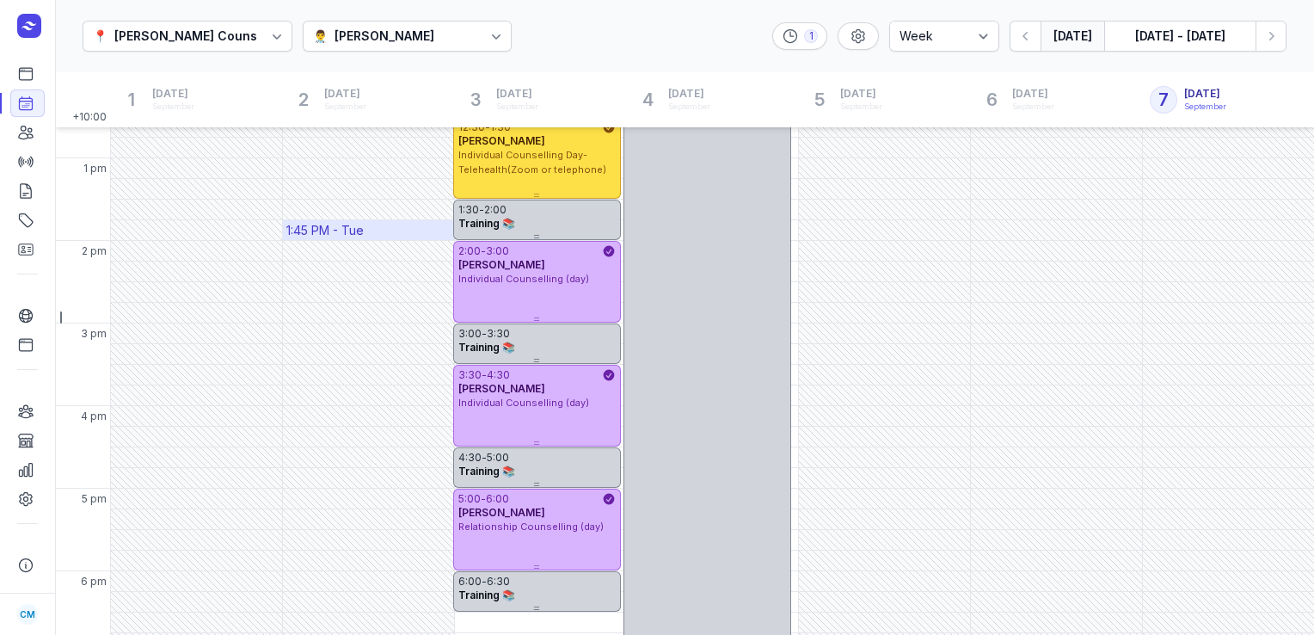
scroll to position [396, 0]
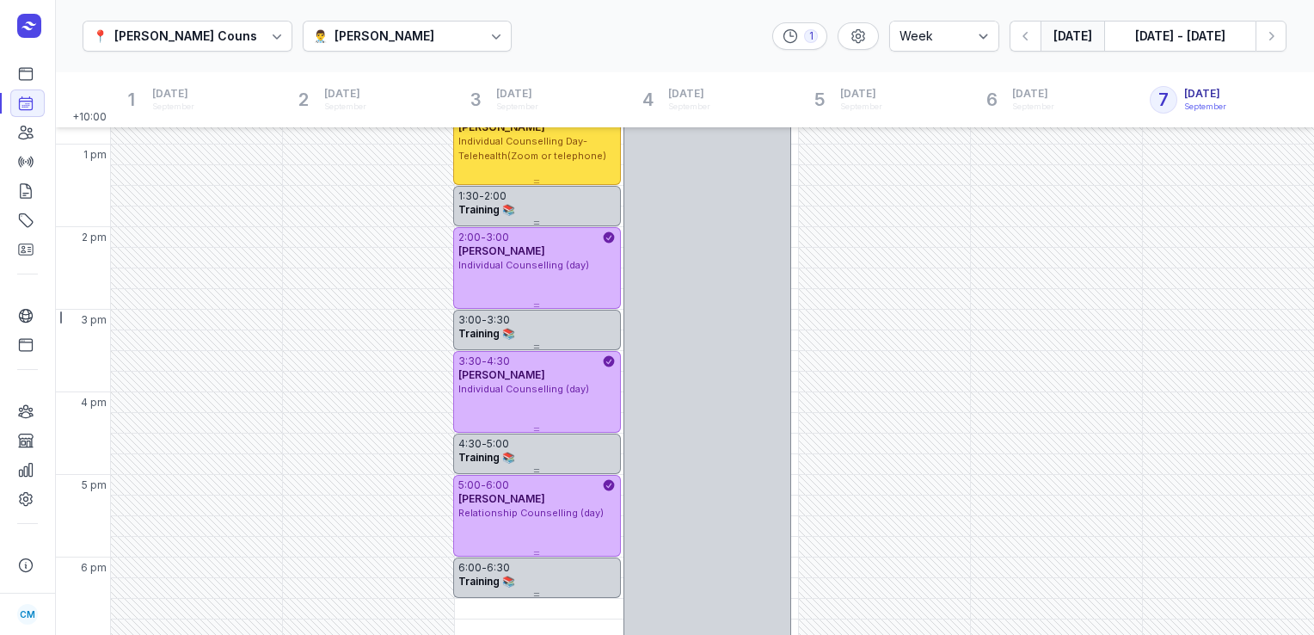
click at [391, 22] on div "👨‍⚕️ [PERSON_NAME]" at bounding box center [408, 36] width 210 height 31
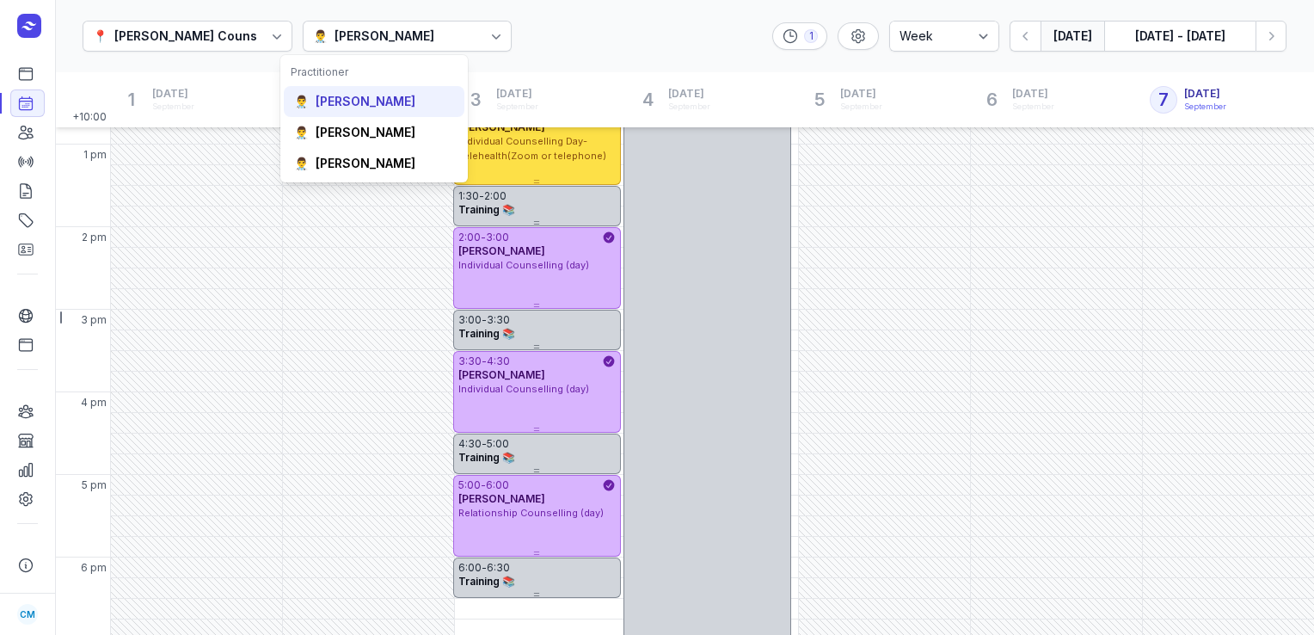
click at [375, 89] on div "👨‍⚕️ [PERSON_NAME]" at bounding box center [374, 101] width 181 height 31
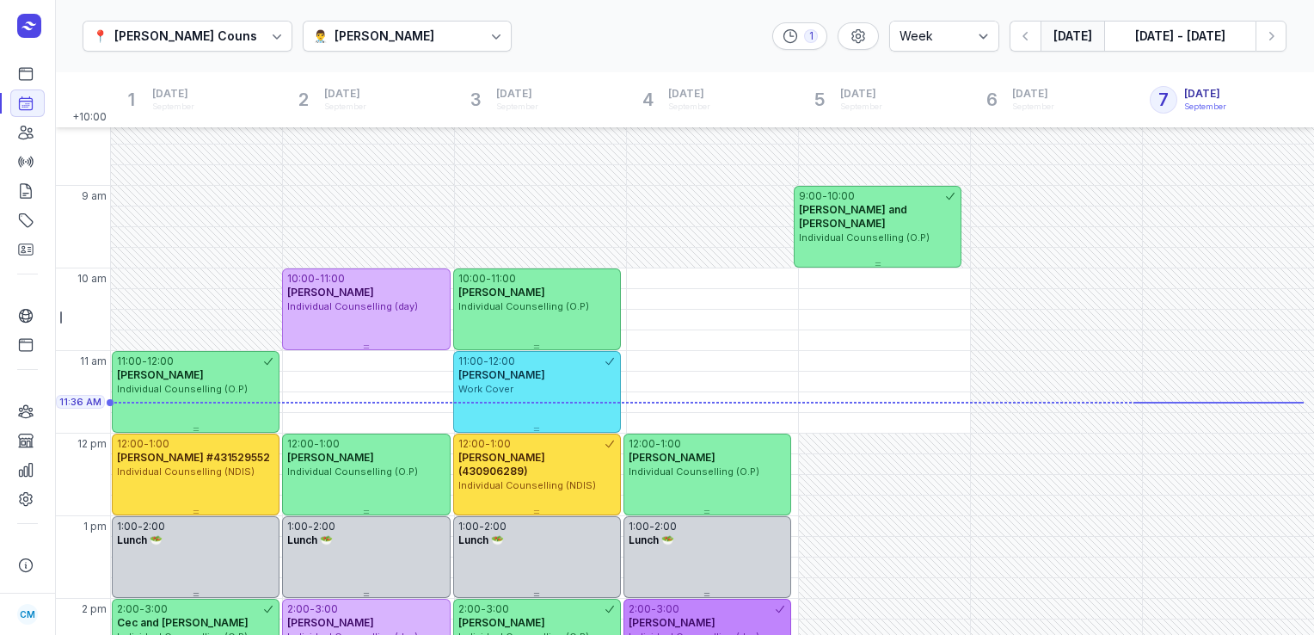
scroll to position [22, 0]
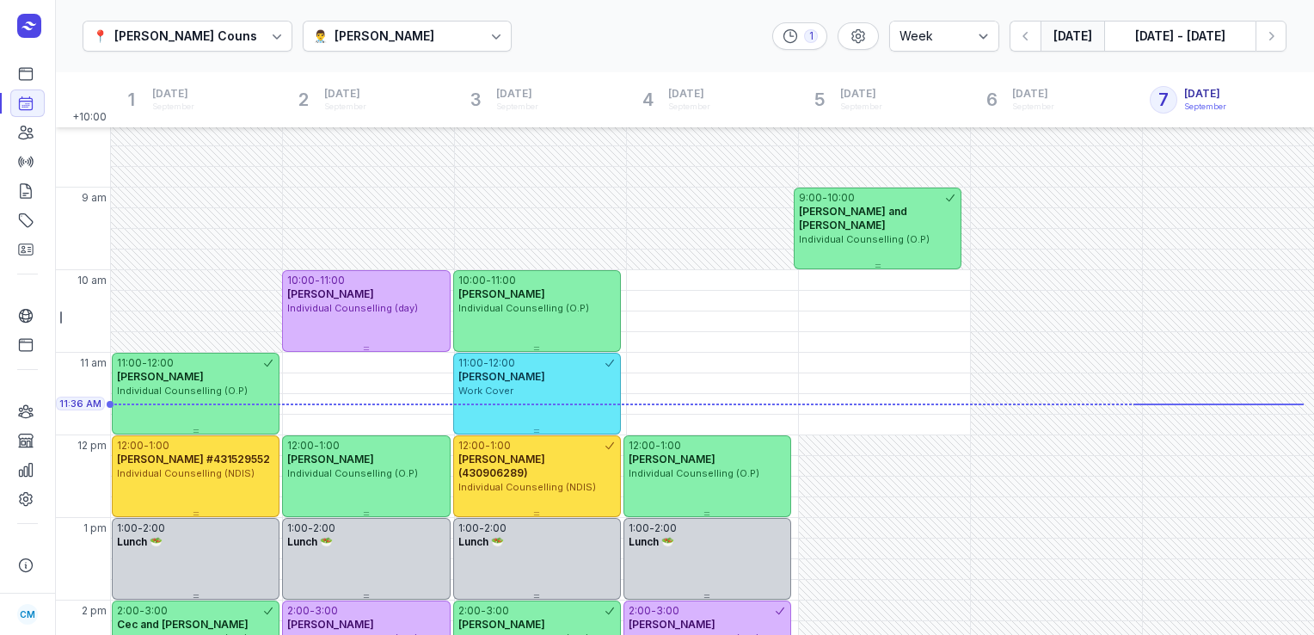
click at [433, 43] on div "[PERSON_NAME]" at bounding box center [385, 36] width 100 height 21
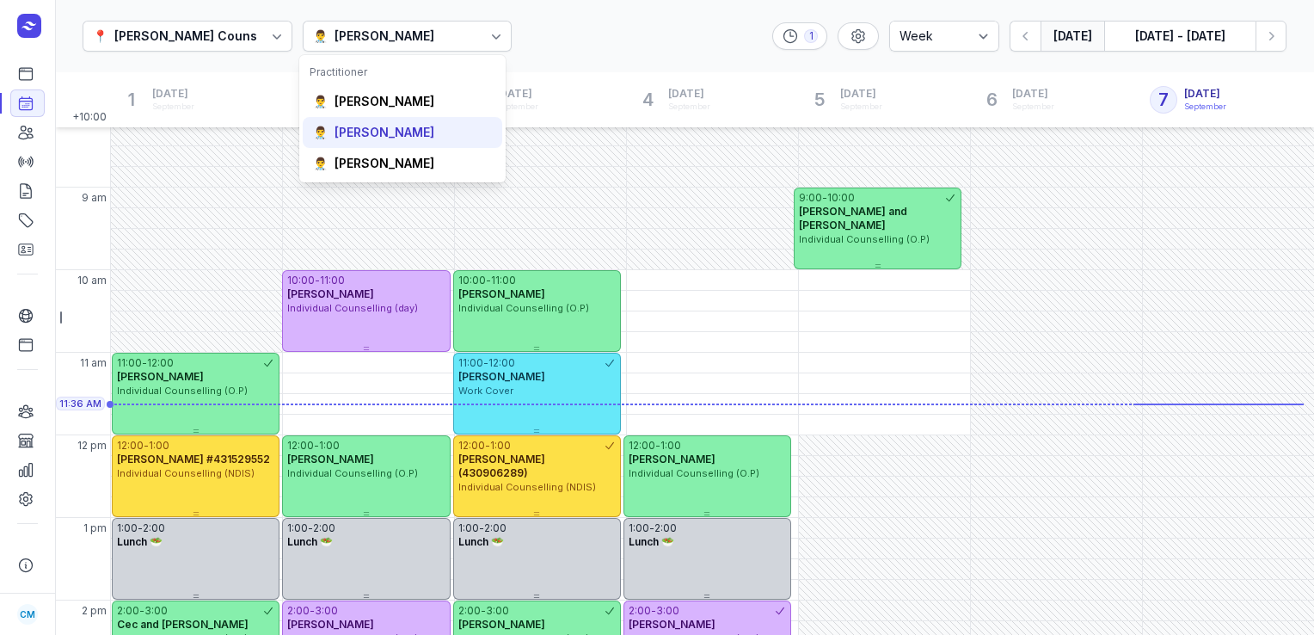
click at [392, 136] on div "[PERSON_NAME]" at bounding box center [385, 132] width 100 height 17
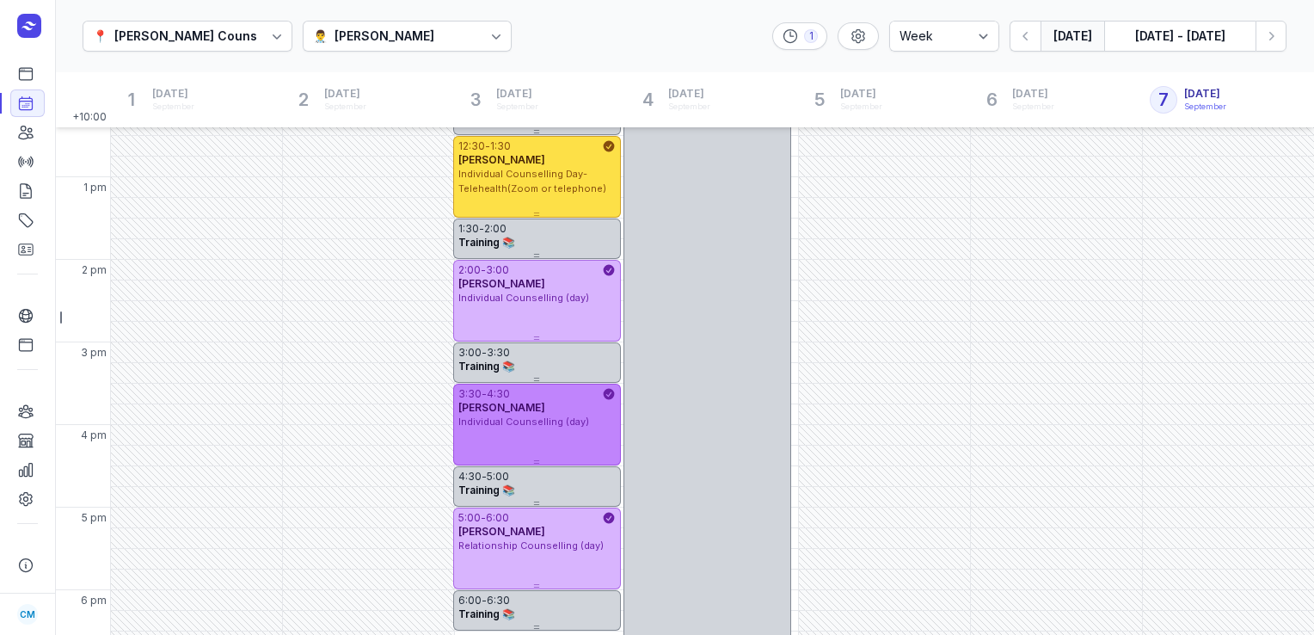
scroll to position [365, 0]
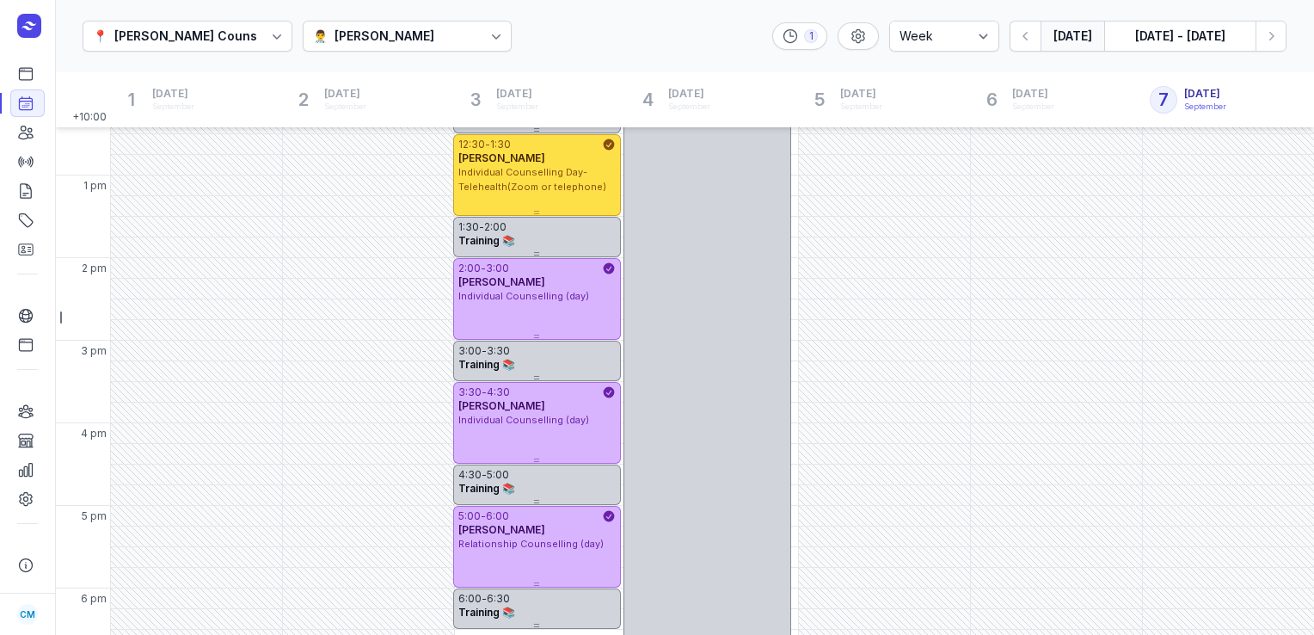
click at [426, 46] on div "👨‍⚕️ [PERSON_NAME]" at bounding box center [408, 36] width 210 height 31
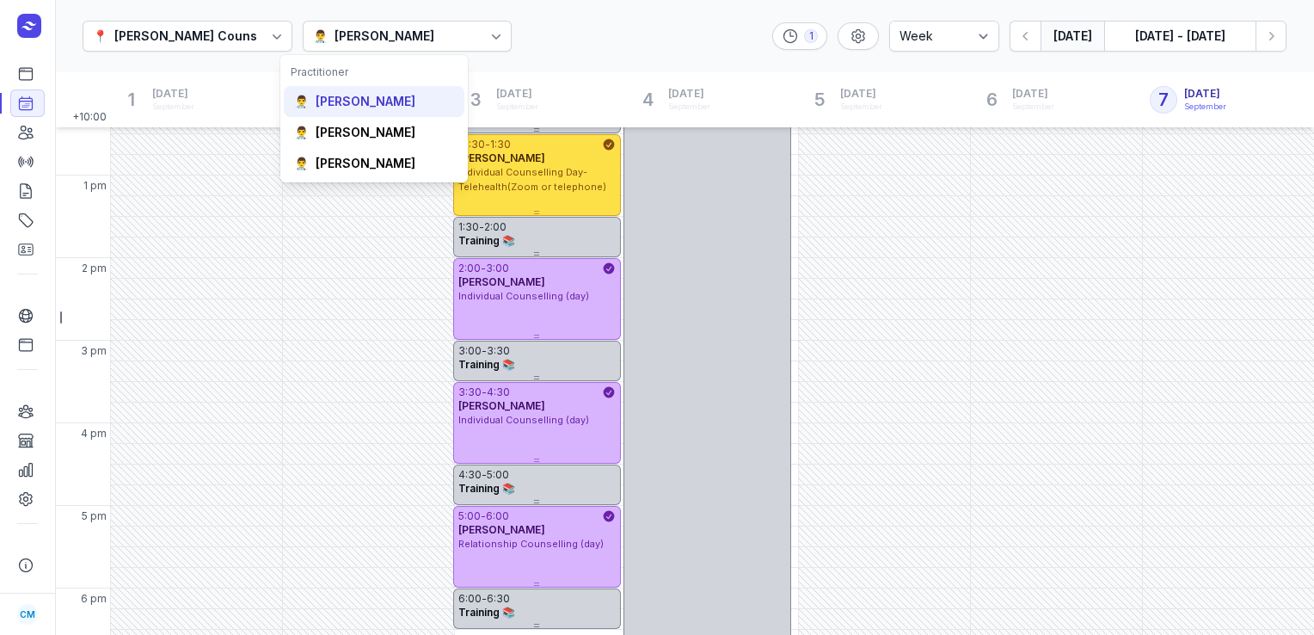
click at [390, 95] on div "[PERSON_NAME]" at bounding box center [366, 101] width 100 height 17
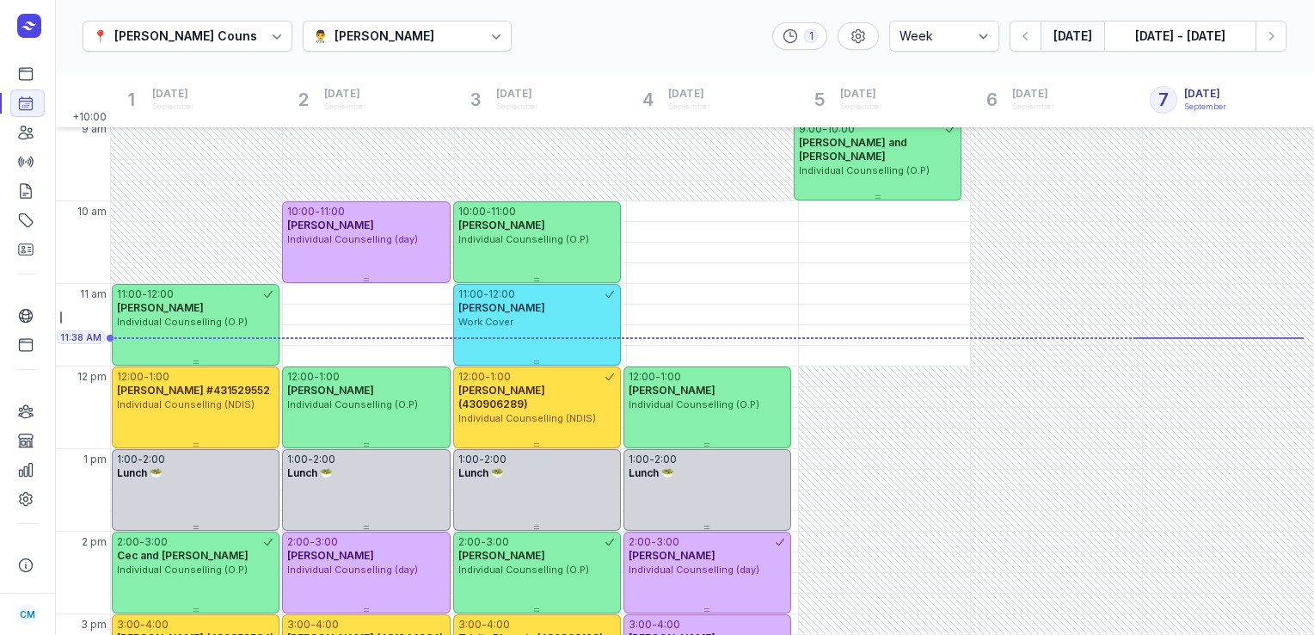
scroll to position [105, 0]
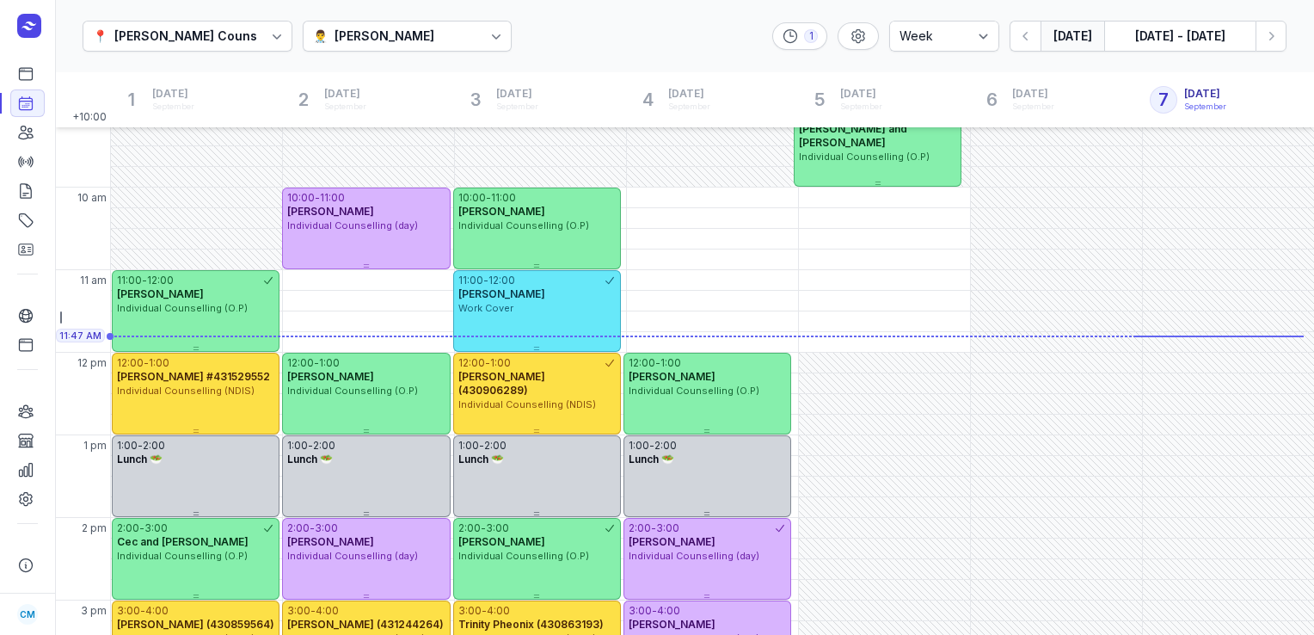
click at [472, 35] on div "👨‍⚕️ [PERSON_NAME]" at bounding box center [408, 36] width 210 height 31
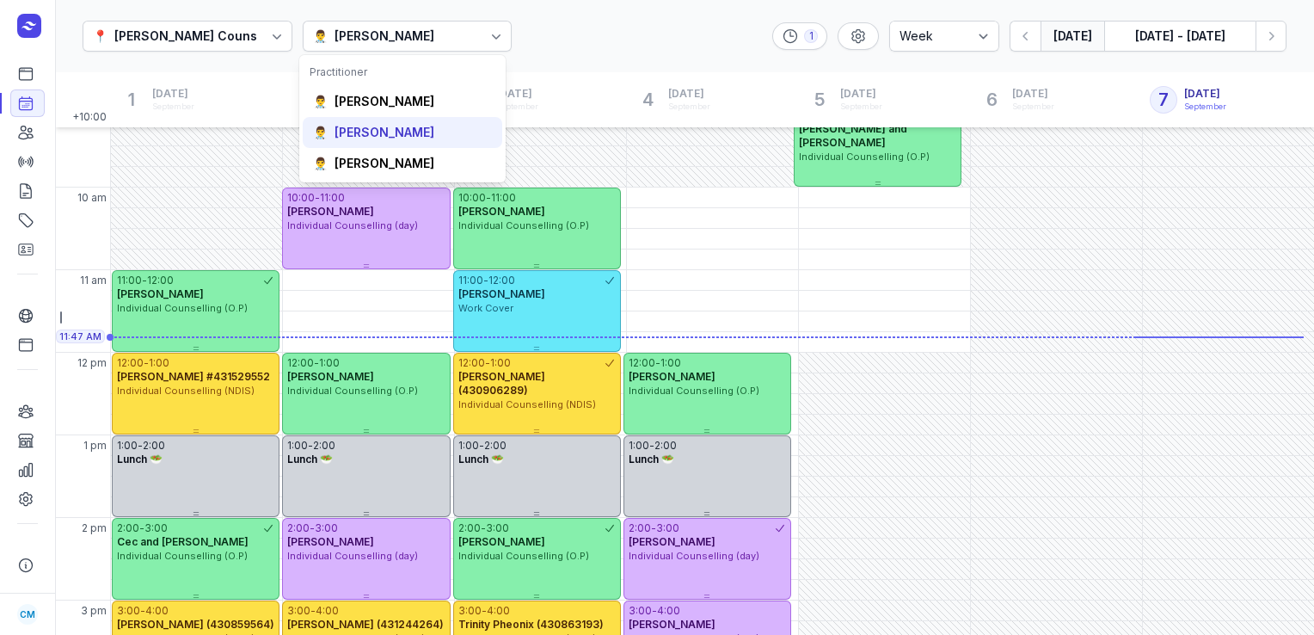
click at [387, 122] on div "👨‍⚕️ [PERSON_NAME]" at bounding box center [403, 132] width 200 height 31
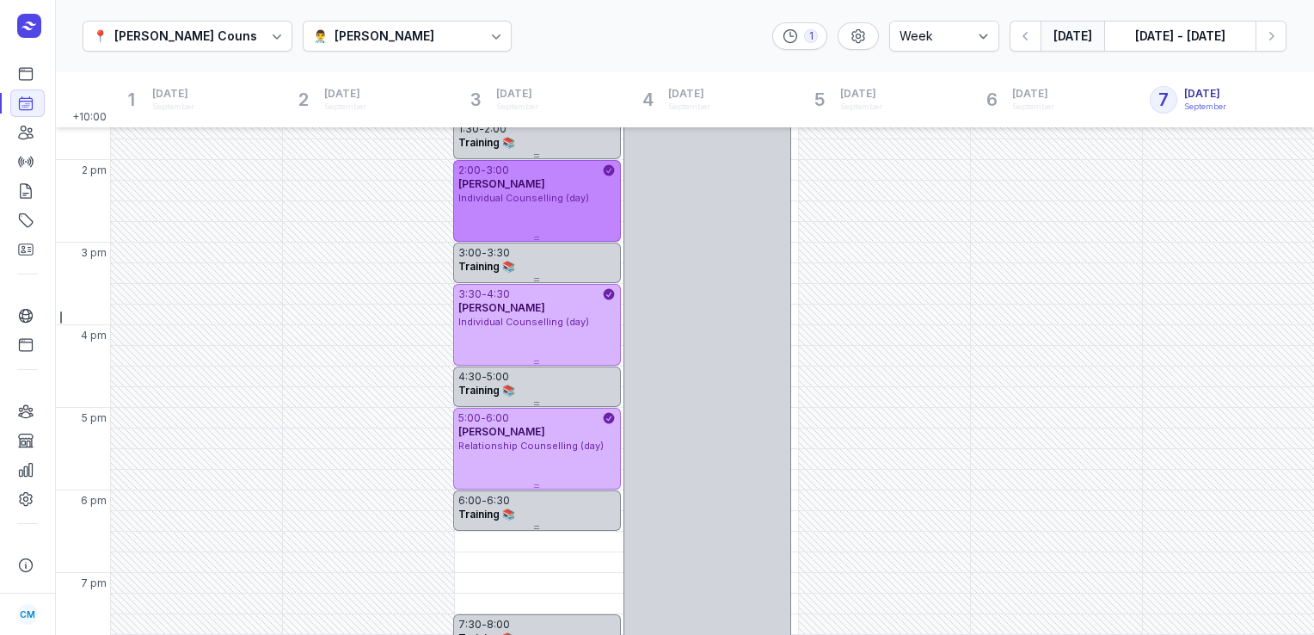
scroll to position [483, 0]
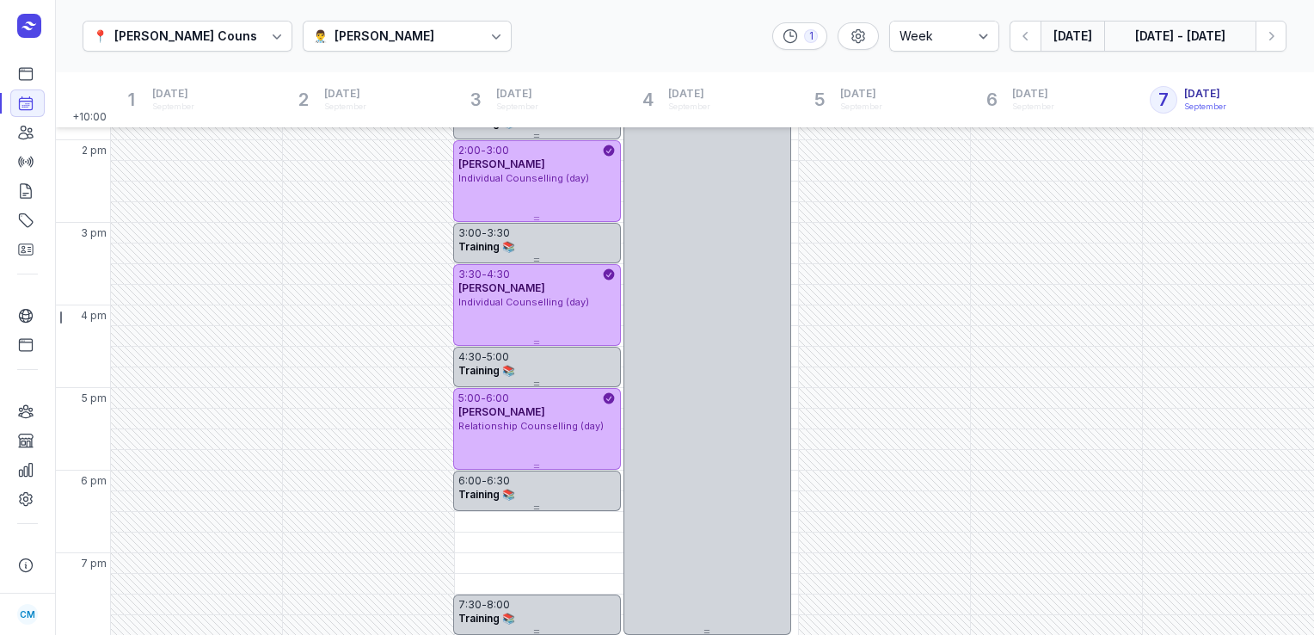
click at [982, 43] on button "[DATE] - [DATE]" at bounding box center [1180, 36] width 151 height 31
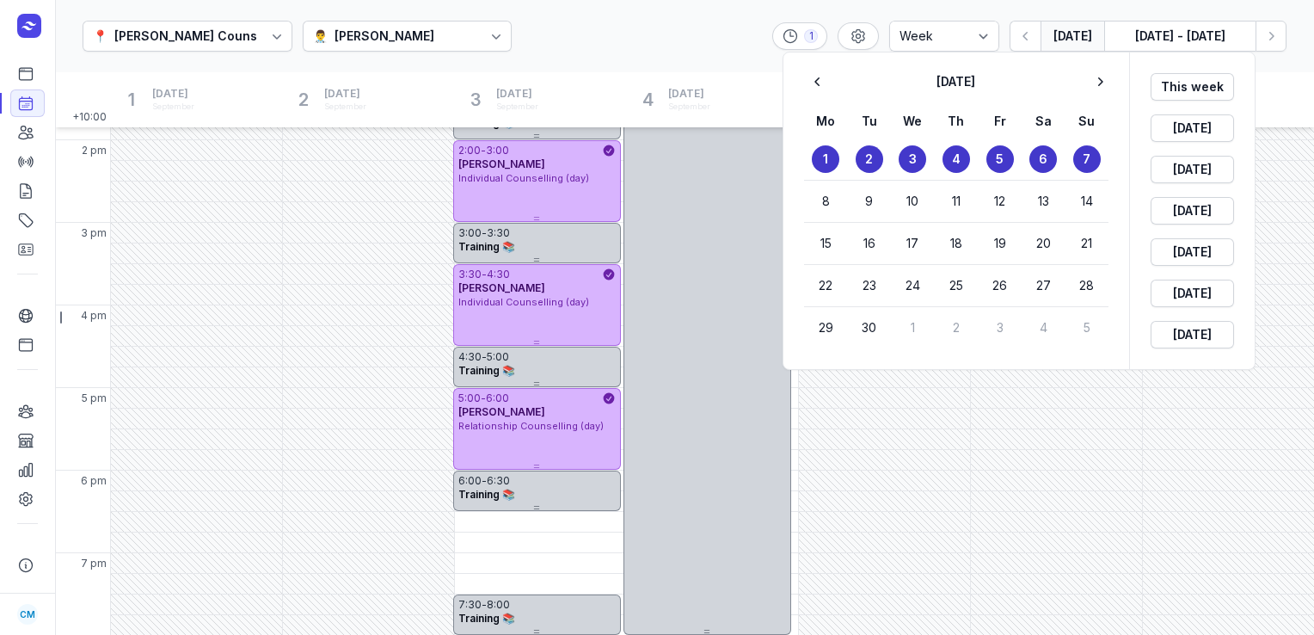
click at [429, 30] on div at bounding box center [657, 317] width 1314 height 635
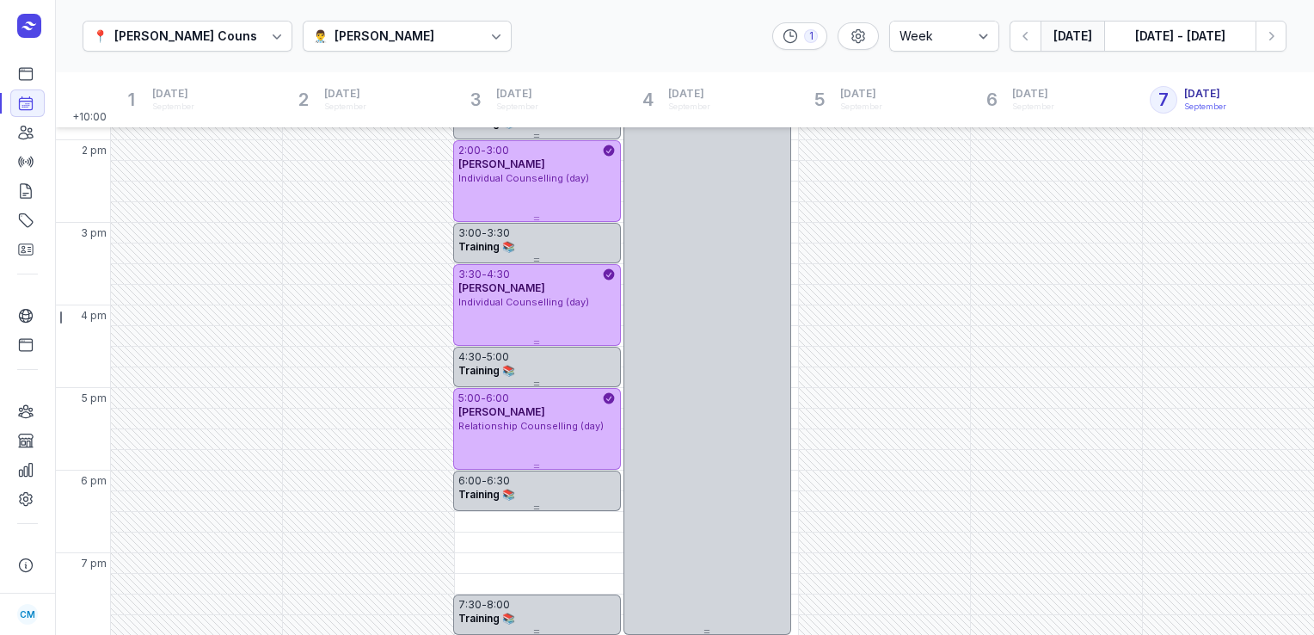
click at [429, 30] on div "👨‍⚕️ [PERSON_NAME]" at bounding box center [408, 36] width 210 height 31
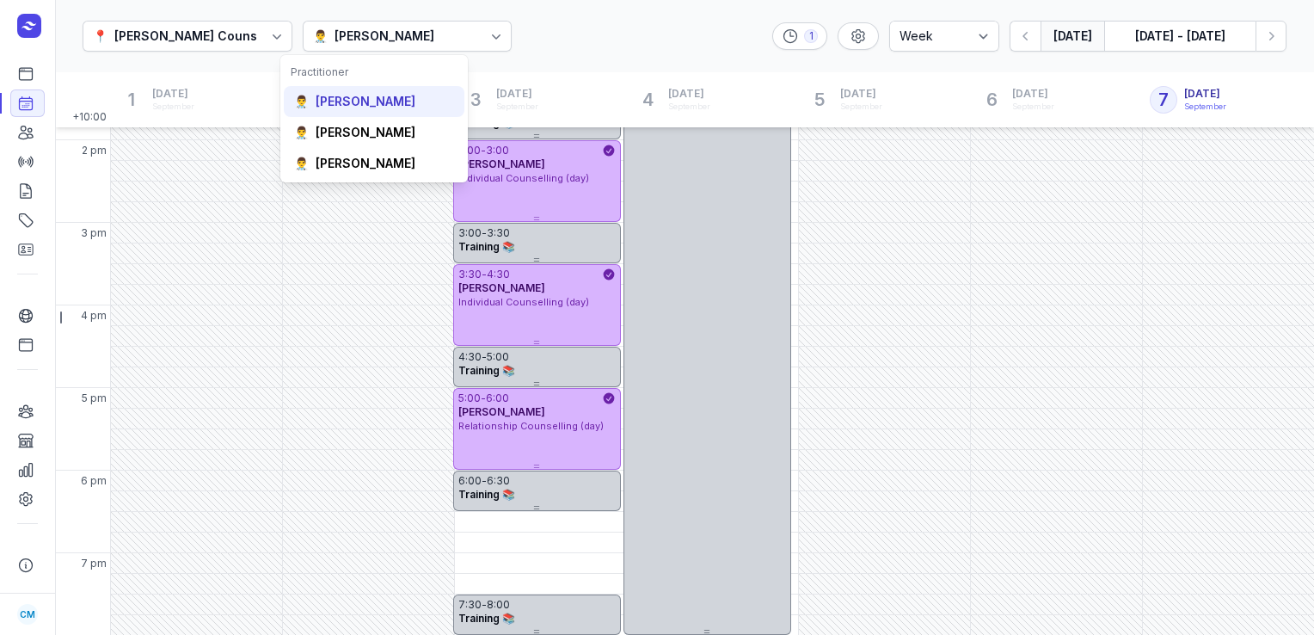
click at [381, 102] on div "[PERSON_NAME]" at bounding box center [366, 101] width 100 height 17
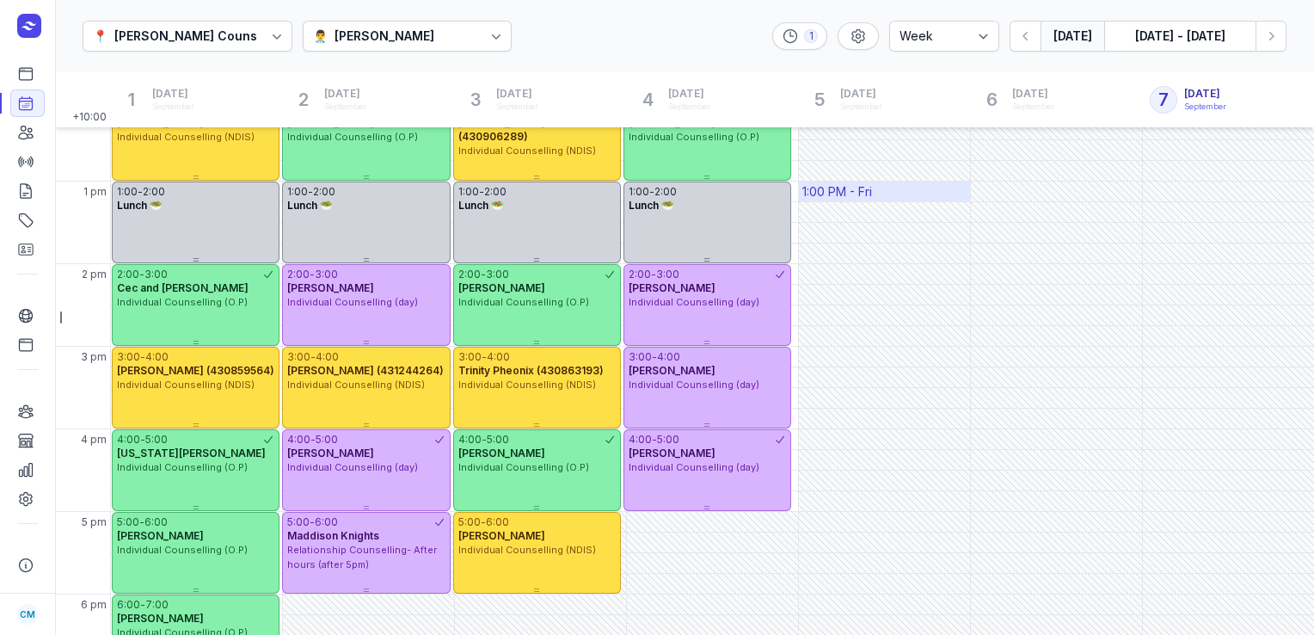
scroll to position [360, 0]
click at [23, 315] on icon at bounding box center [25, 316] width 13 height 13
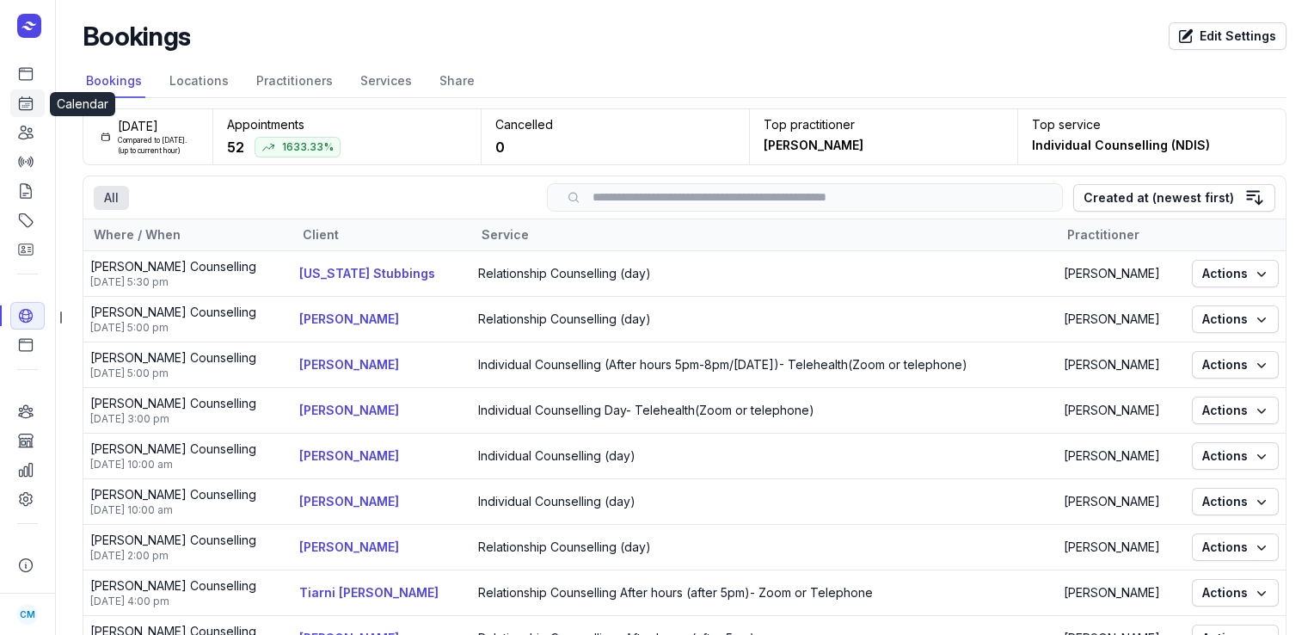
click at [41, 105] on link "Calendar" at bounding box center [27, 103] width 34 height 28
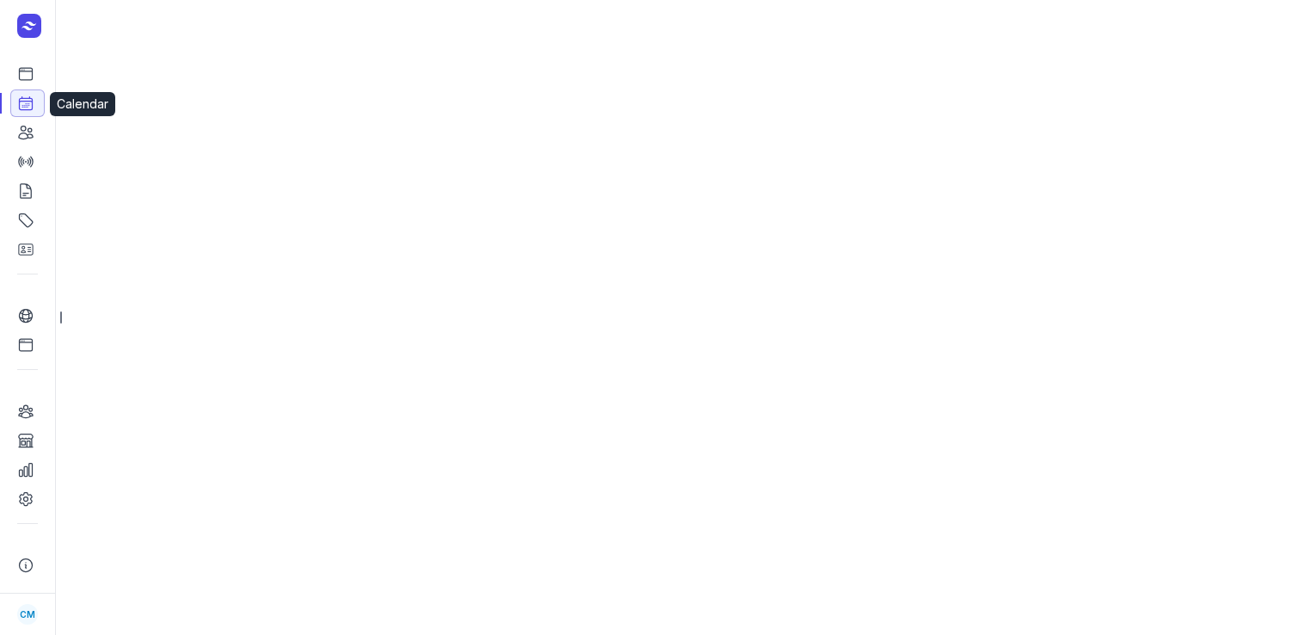
select select "week"
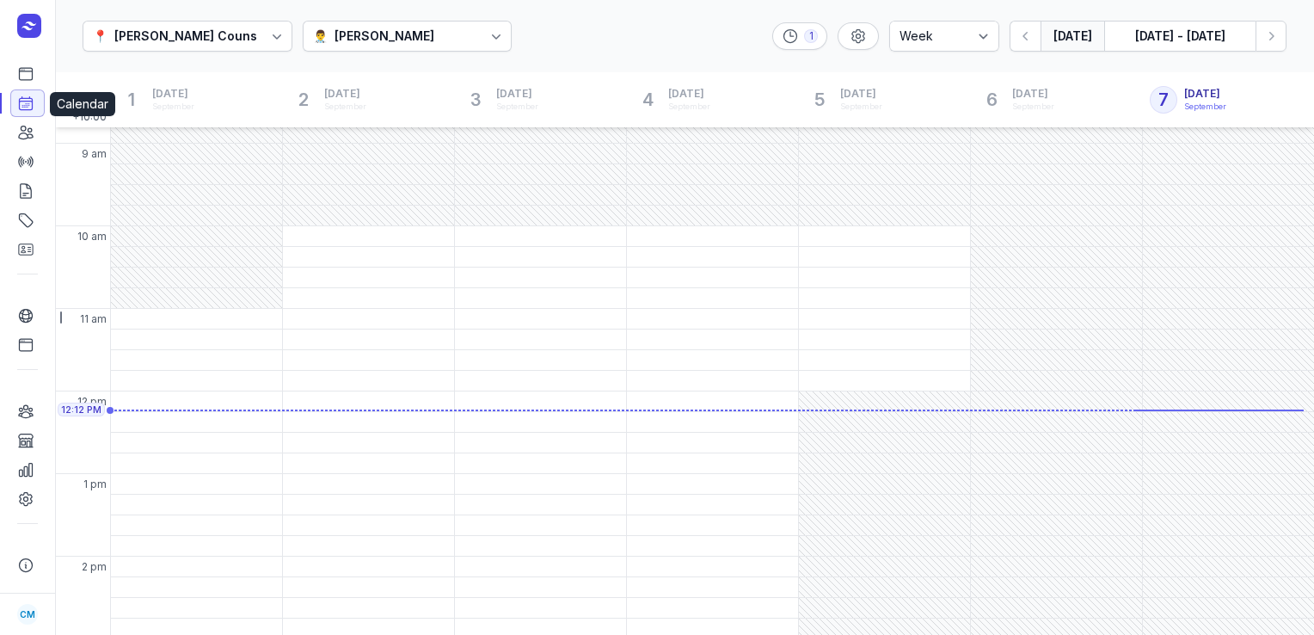
scroll to position [132, 0]
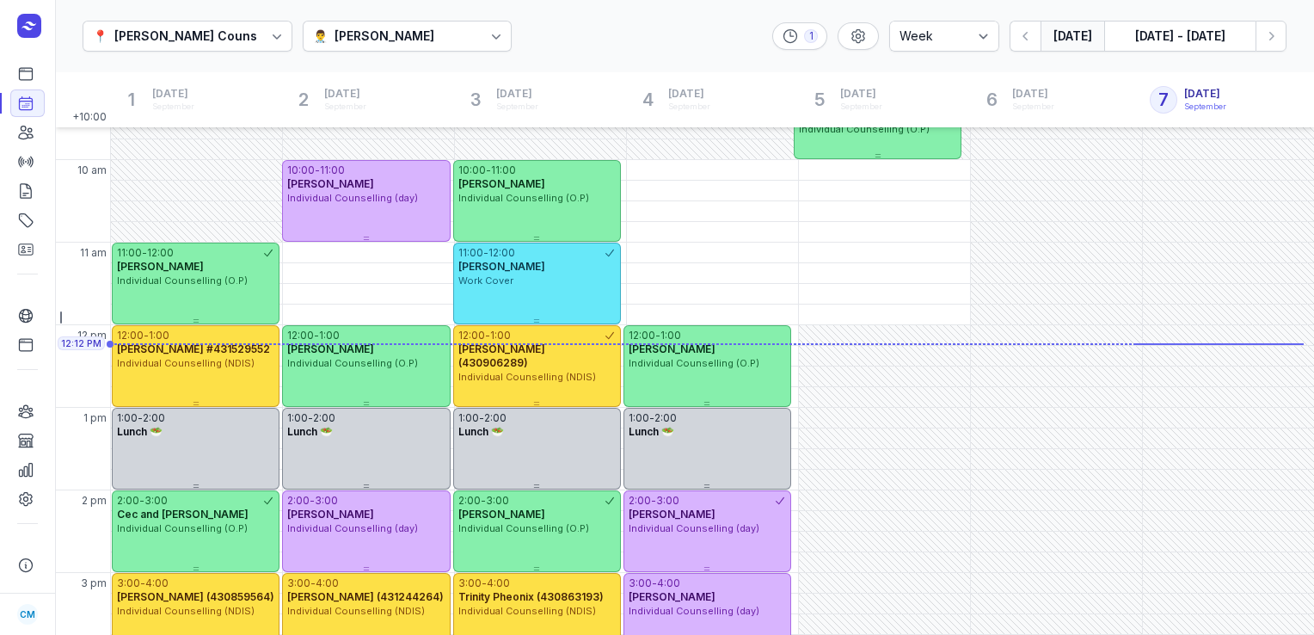
click at [399, 28] on div "[PERSON_NAME]" at bounding box center [385, 36] width 100 height 21
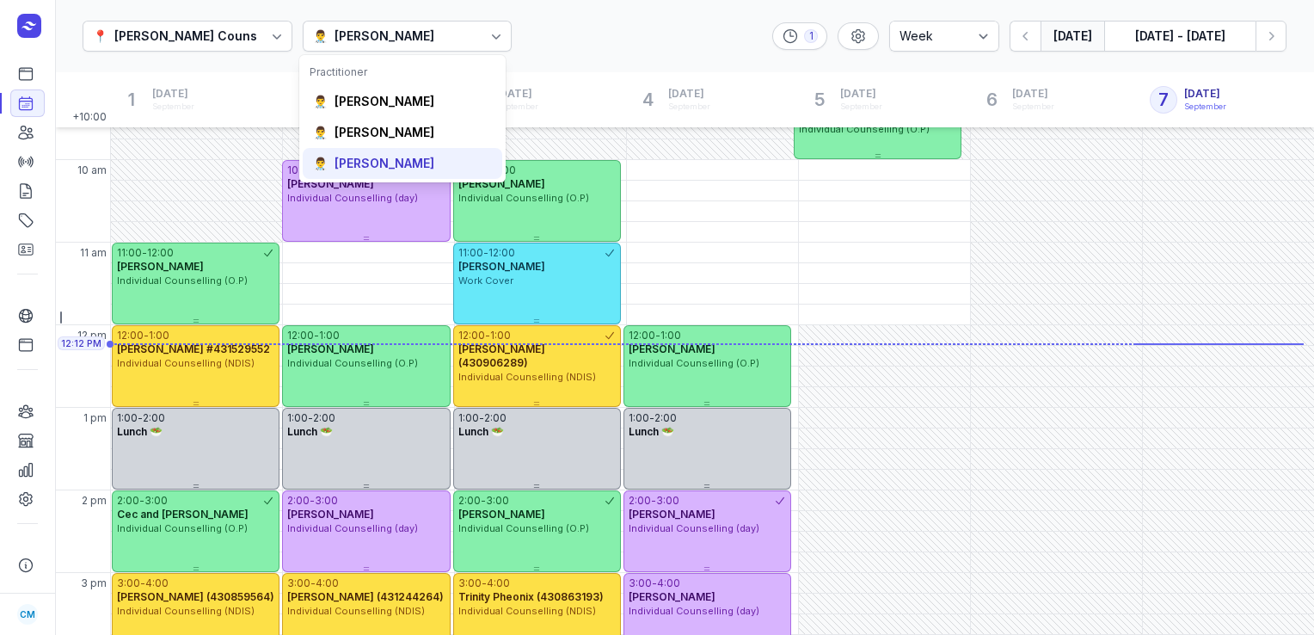
click at [373, 161] on div "[PERSON_NAME]" at bounding box center [385, 163] width 100 height 17
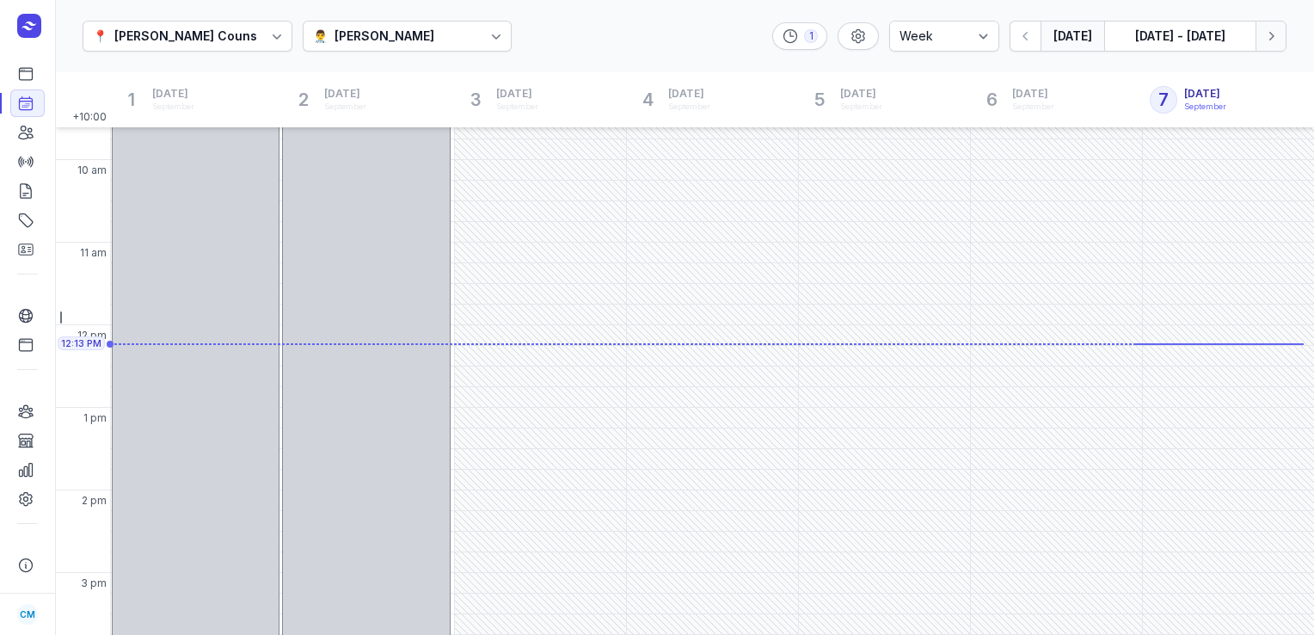
click at [982, 36] on button "Next week" at bounding box center [1271, 36] width 31 height 31
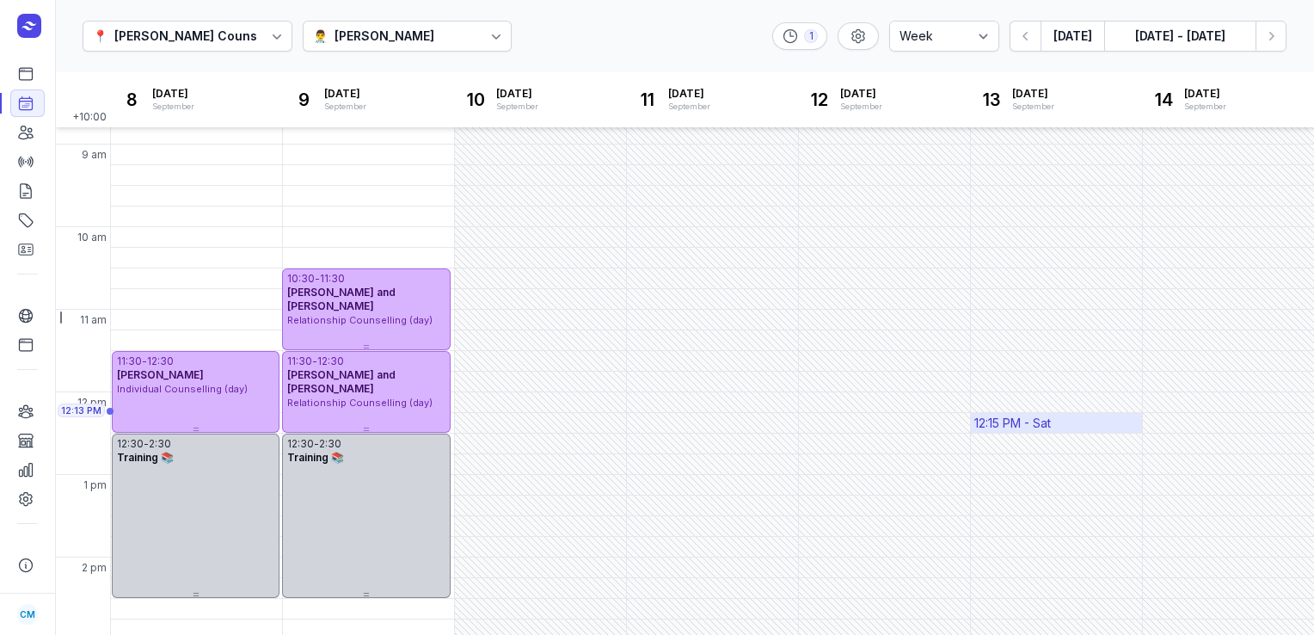
scroll to position [65, 0]
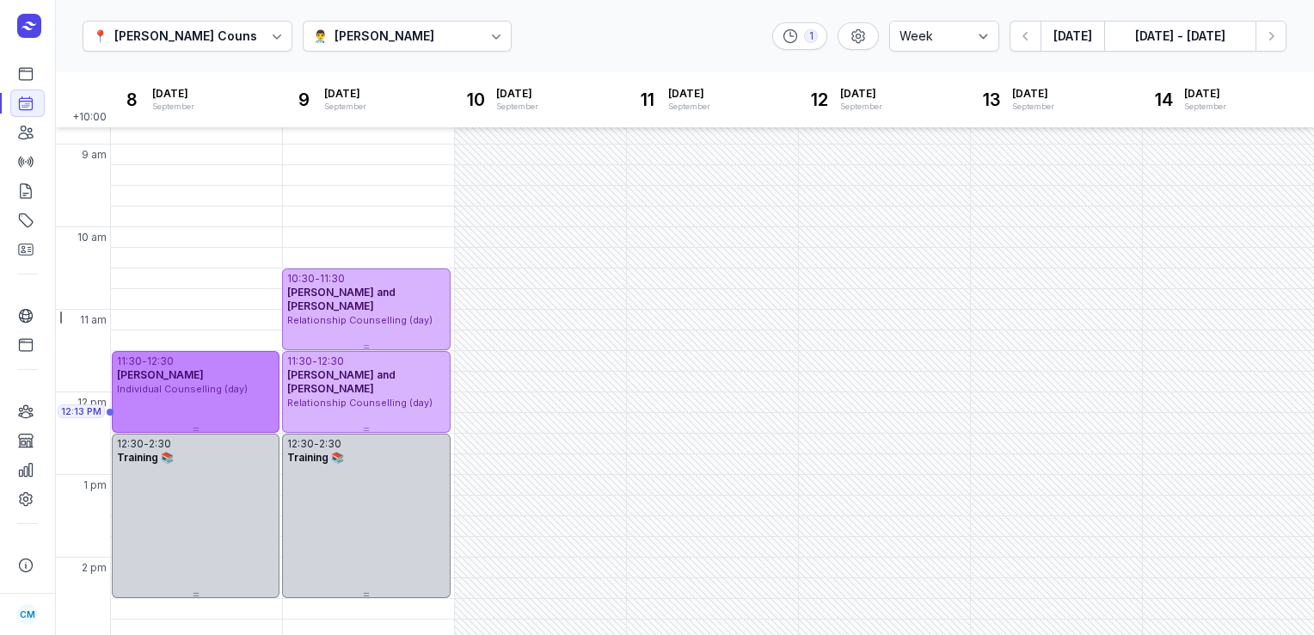
click at [232, 393] on span "Individual Counselling (day)" at bounding box center [182, 389] width 131 height 12
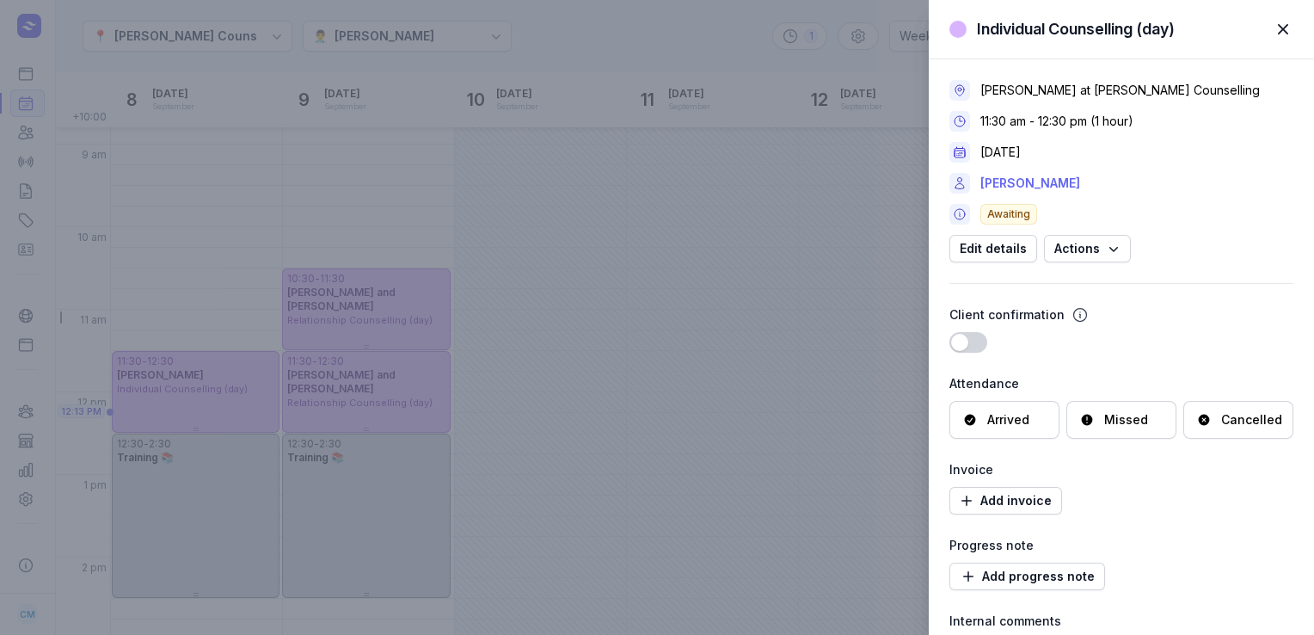
click at [982, 181] on link "[PERSON_NAME]" at bounding box center [1031, 183] width 100 height 21
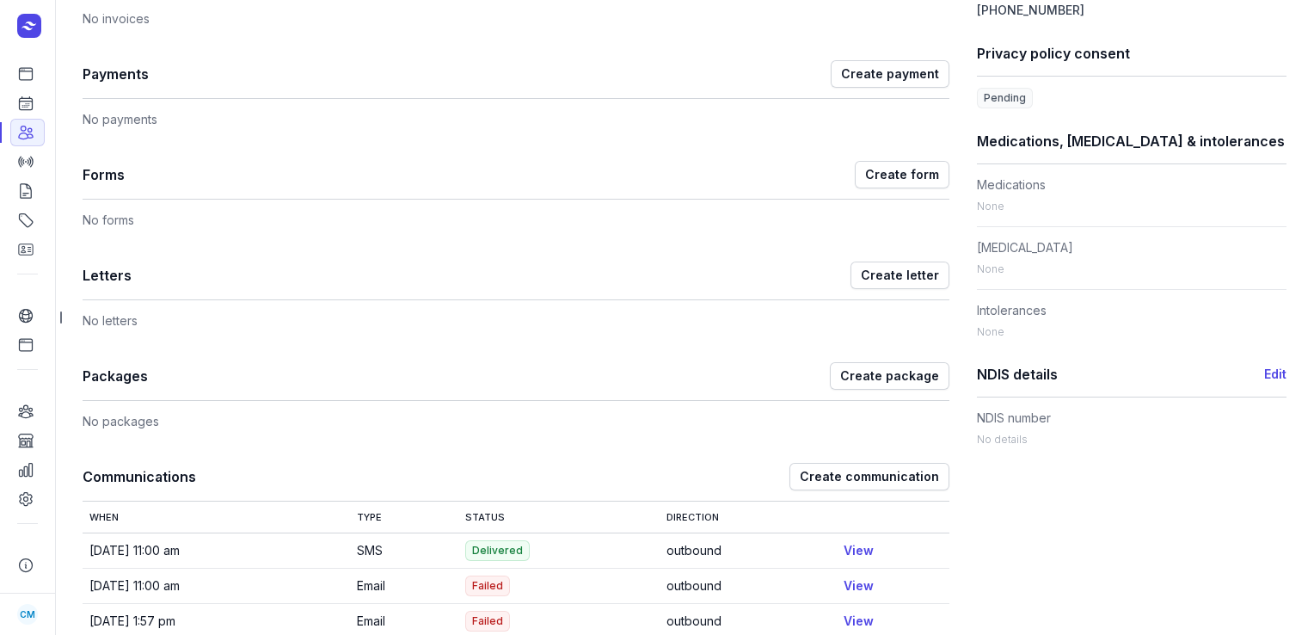
scroll to position [631, 0]
click at [855, 548] on link "View" at bounding box center [859, 551] width 30 height 15
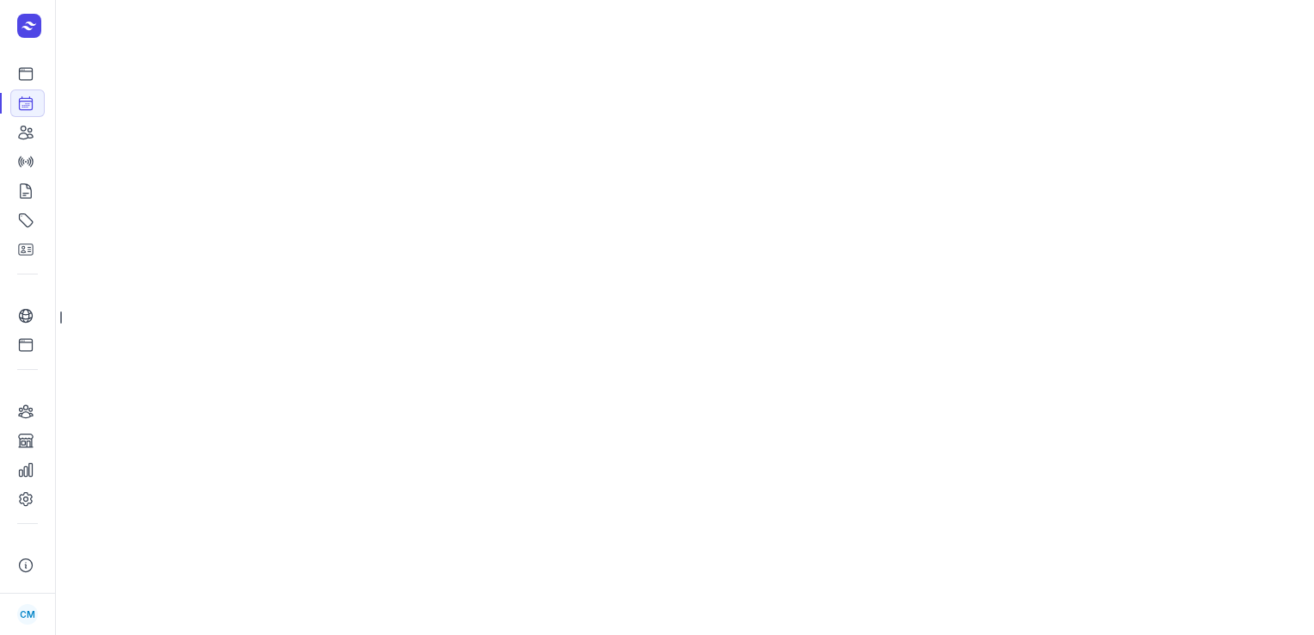
select select "week"
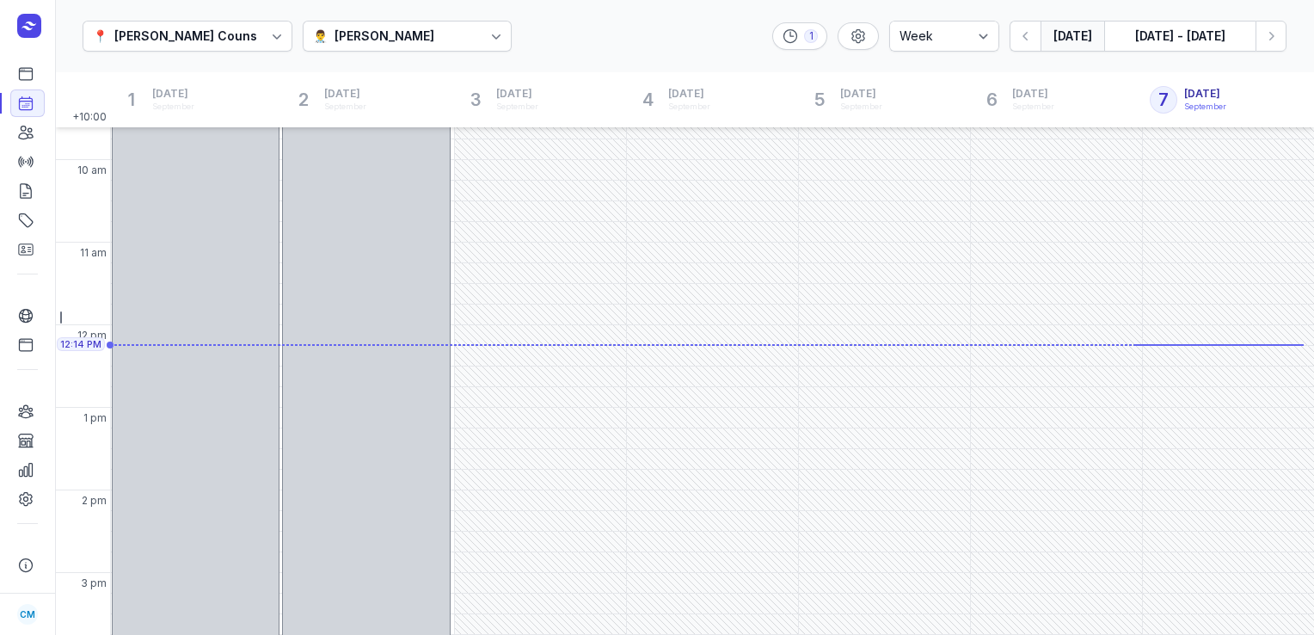
scroll to position [134, 0]
click at [982, 32] on button "Next week" at bounding box center [1271, 36] width 31 height 31
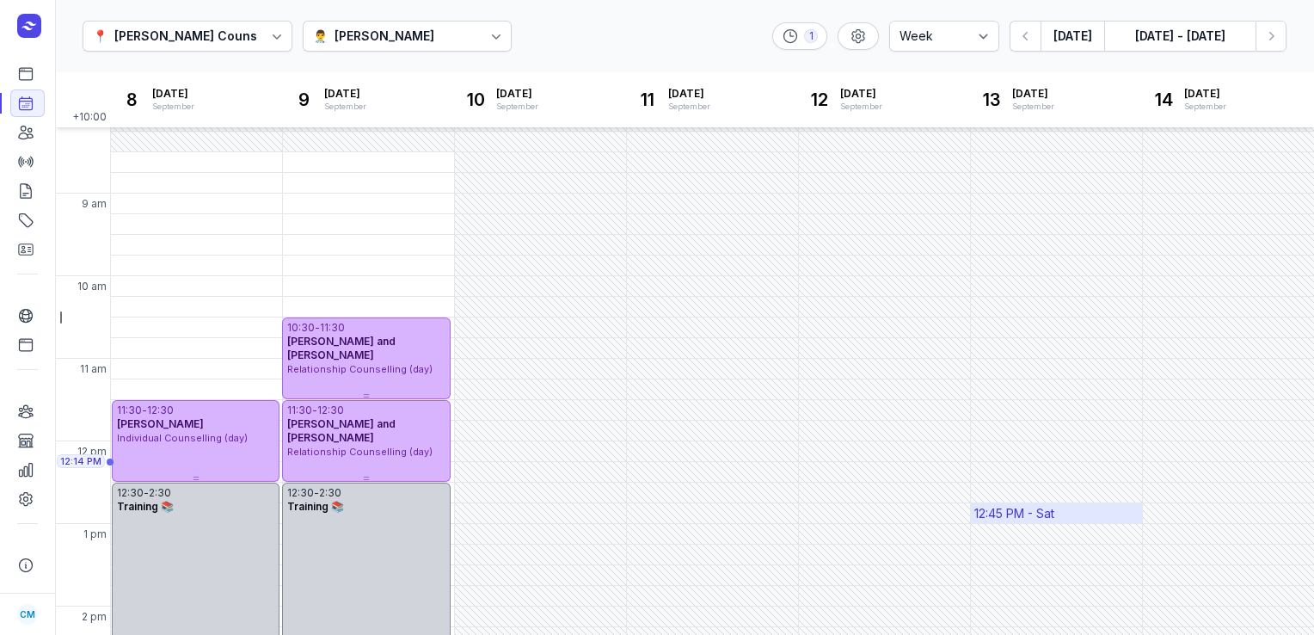
scroll to position [76, 0]
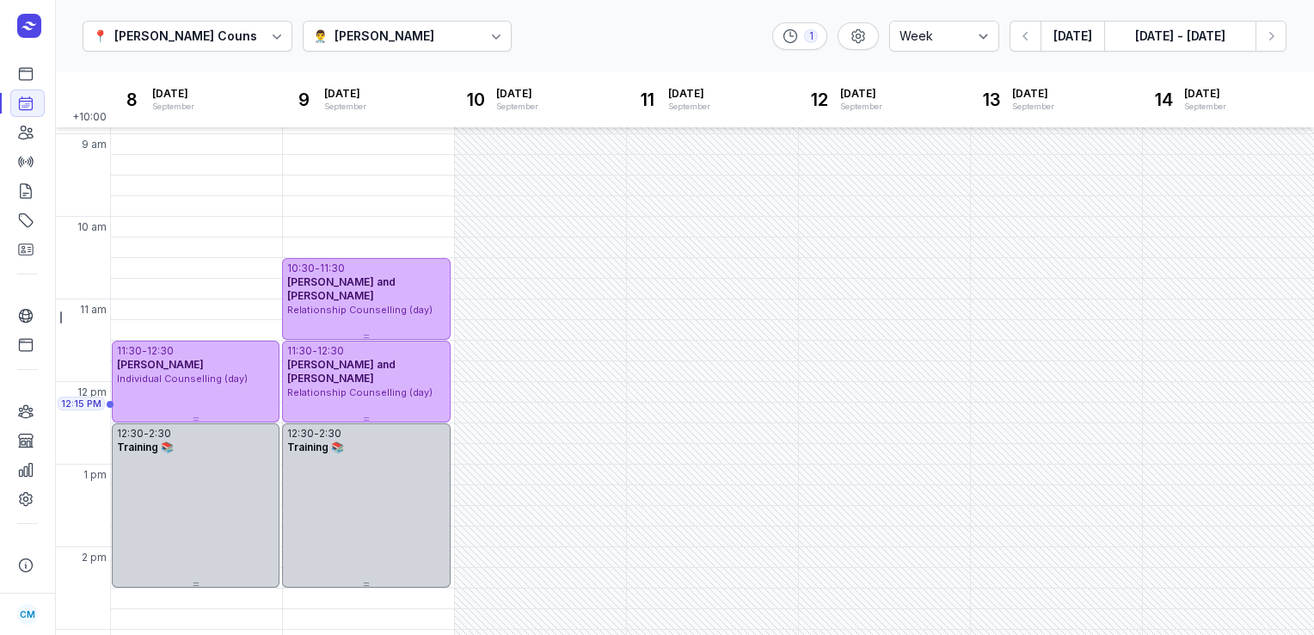
click at [417, 35] on div "[PERSON_NAME]" at bounding box center [385, 36] width 100 height 21
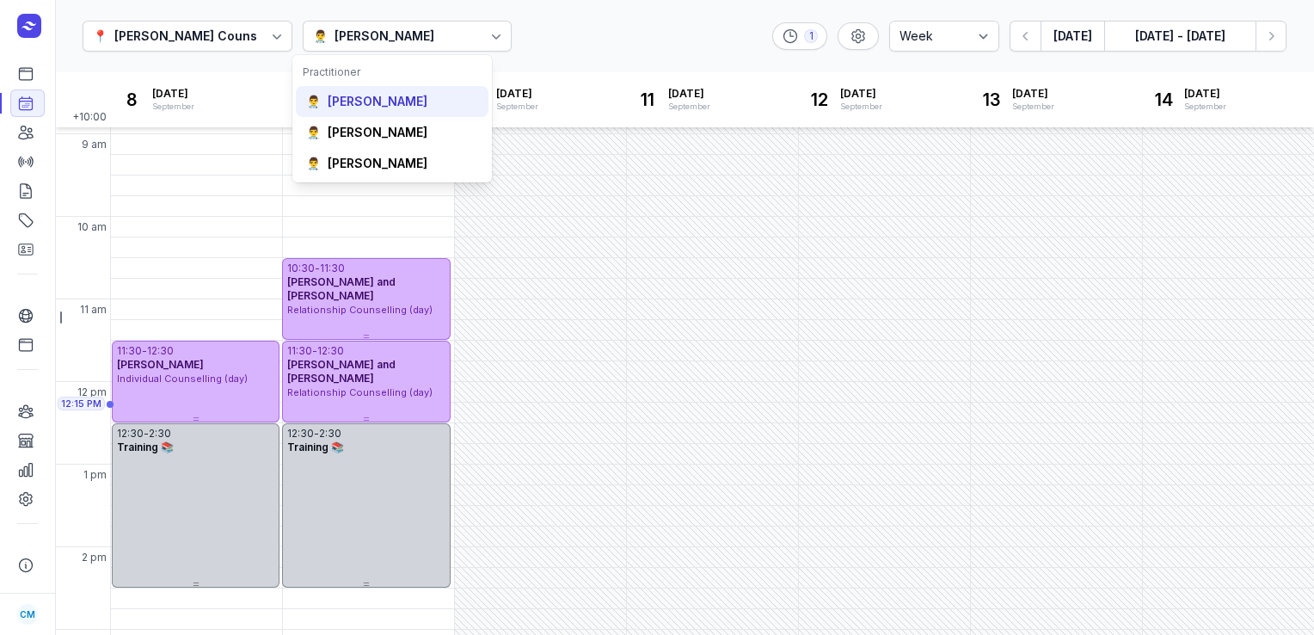
click at [392, 108] on div "[PERSON_NAME]" at bounding box center [378, 101] width 100 height 17
